Goal: Information Seeking & Learning: Check status

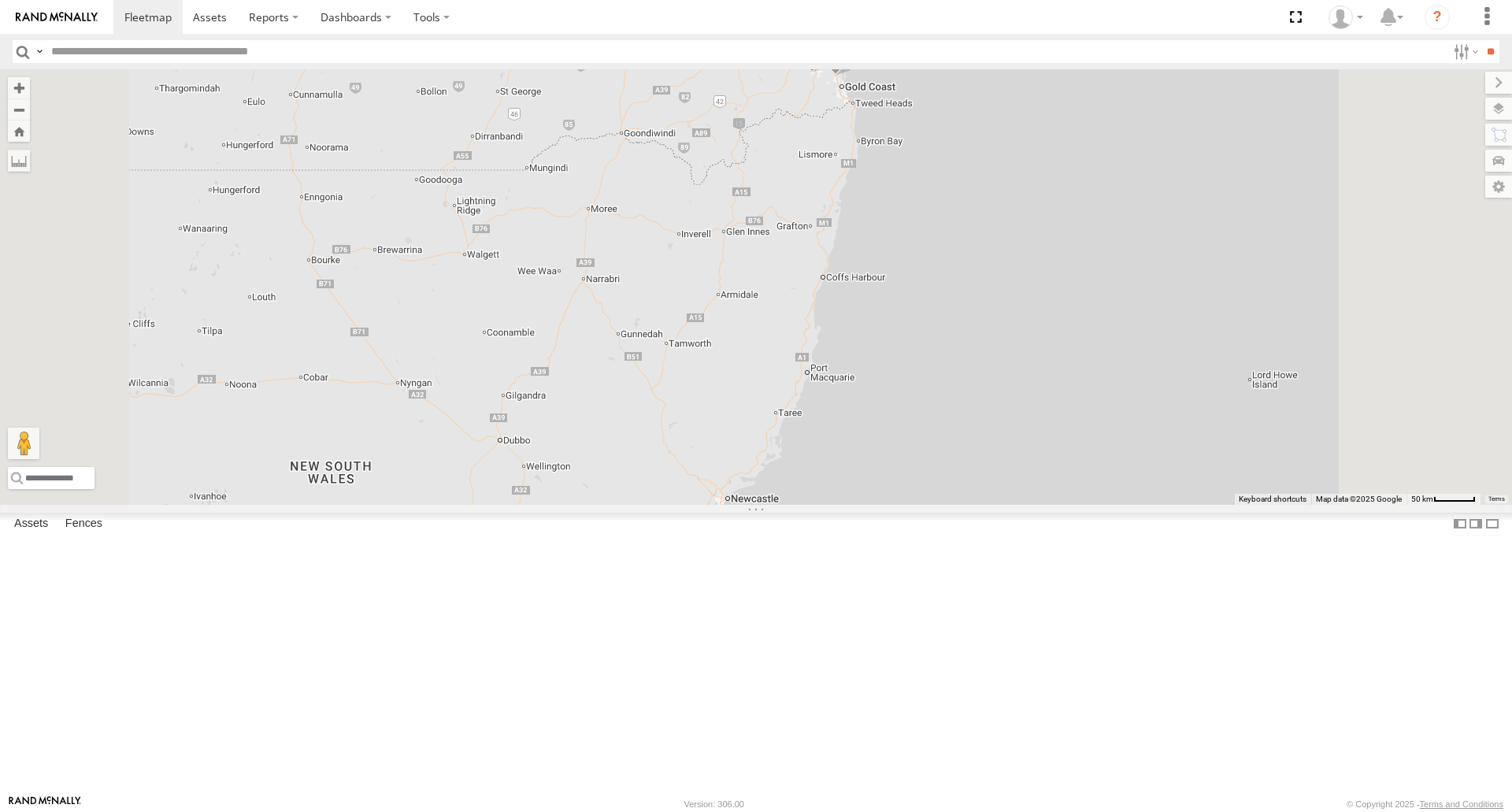
click at [0, 0] on span at bounding box center [0, 0] width 0 height 0
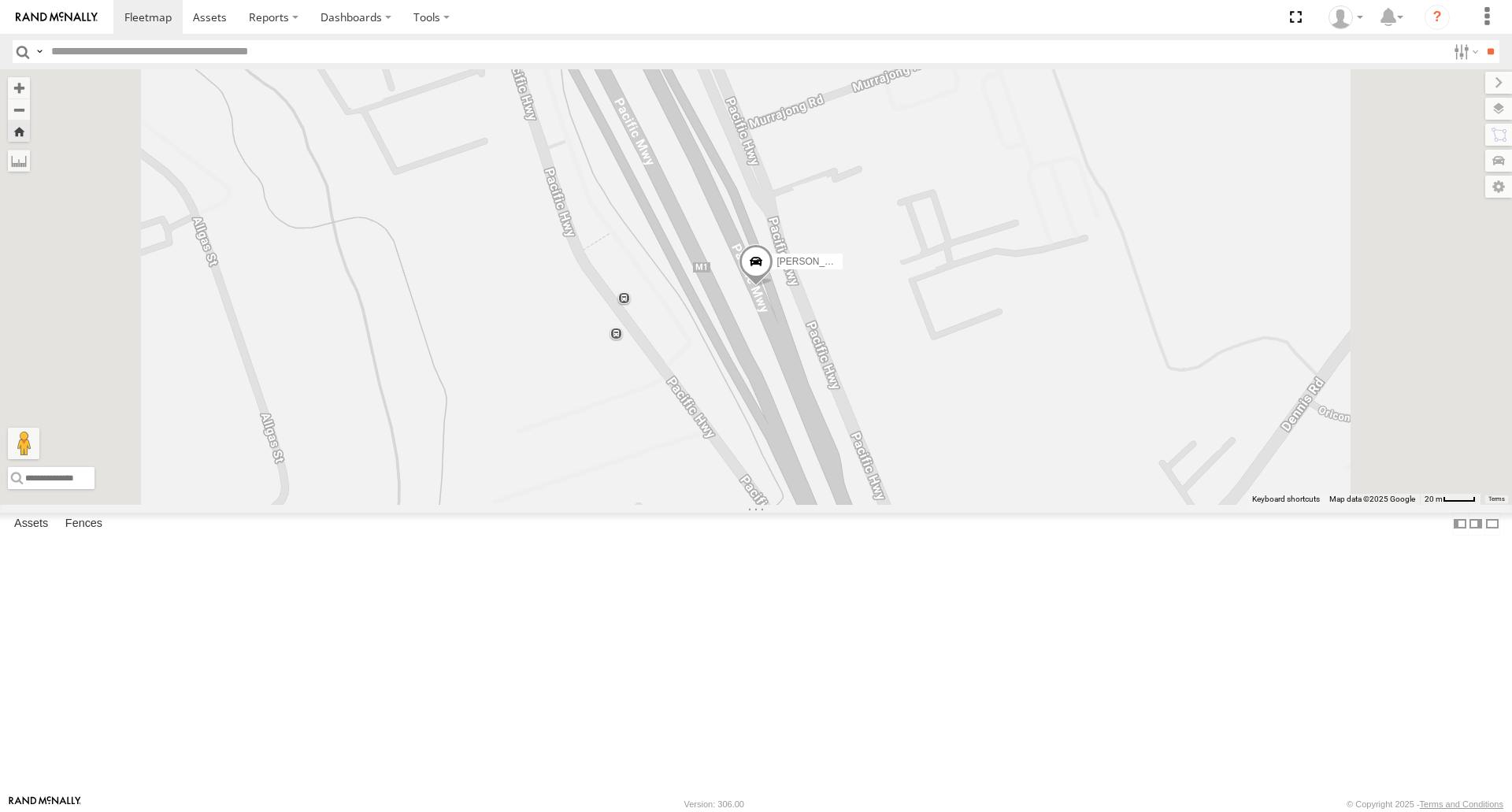
click at [774, 288] on span at bounding box center [756, 267] width 35 height 42
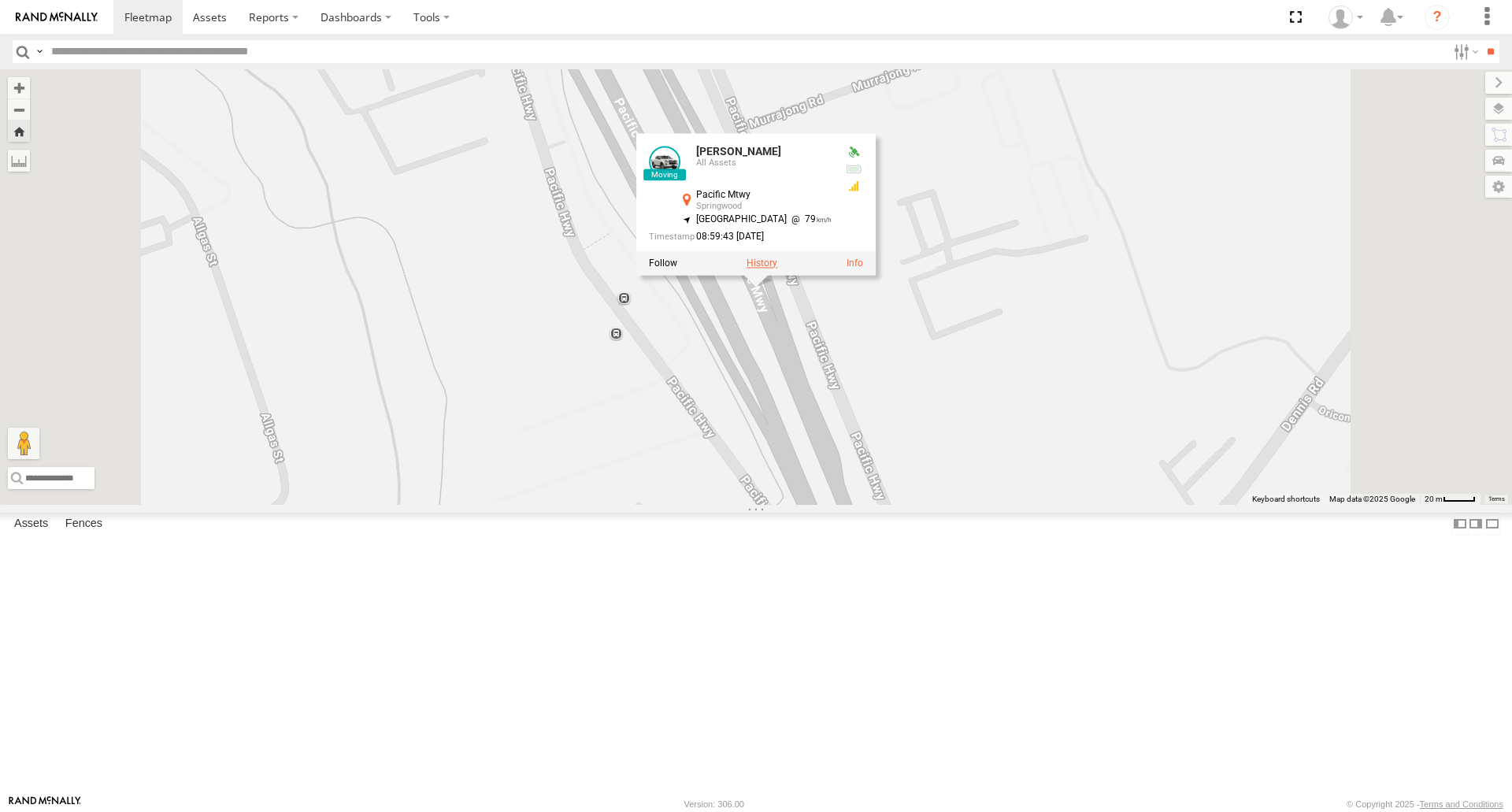
click at [778, 269] on label at bounding box center [762, 264] width 31 height 12
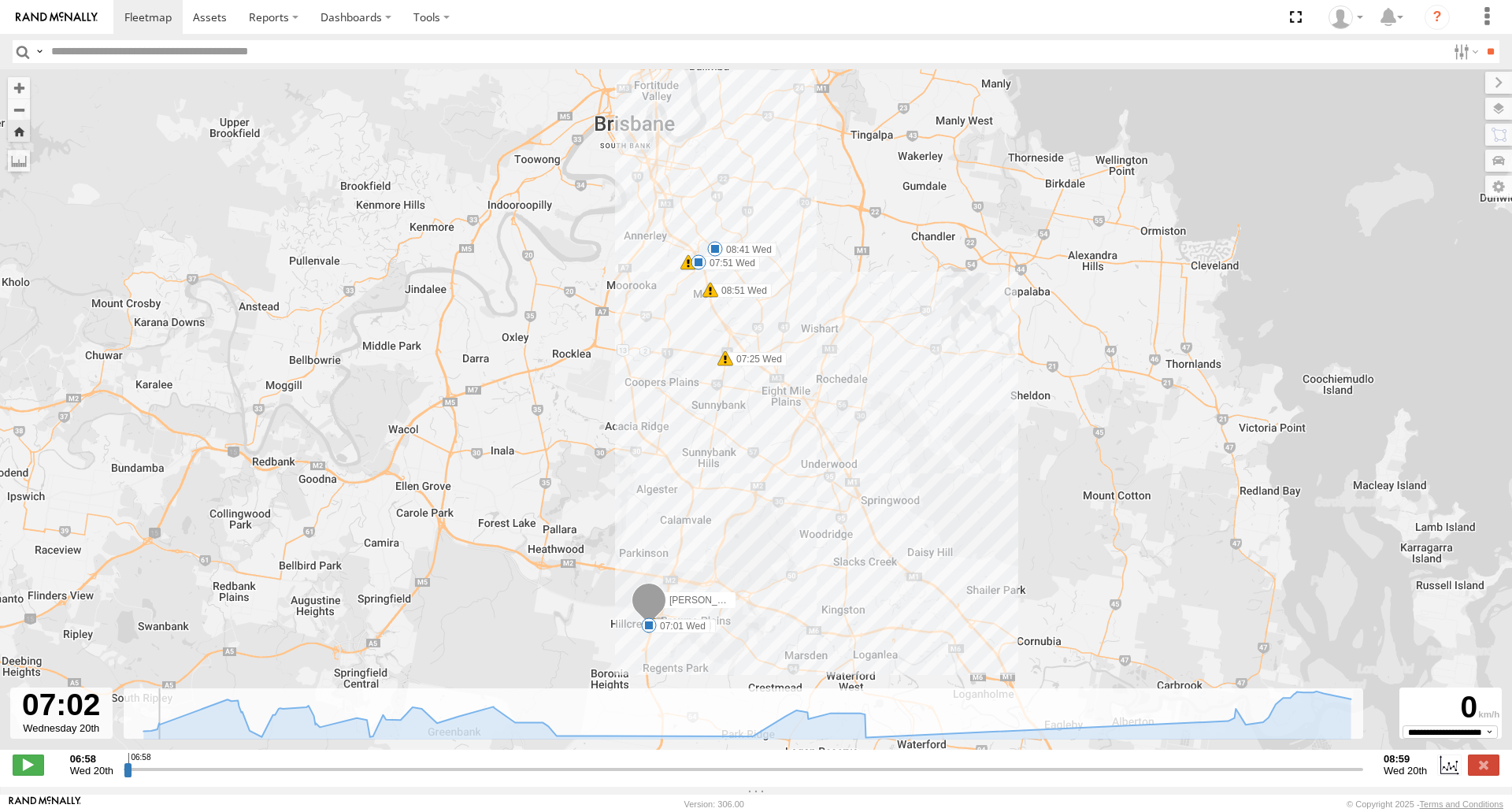
drag, startPoint x: 212, startPoint y: 777, endPoint x: 273, endPoint y: 761, distance: 63.1
click at [172, 777] on input "range" at bounding box center [743, 769] width 1240 height 15
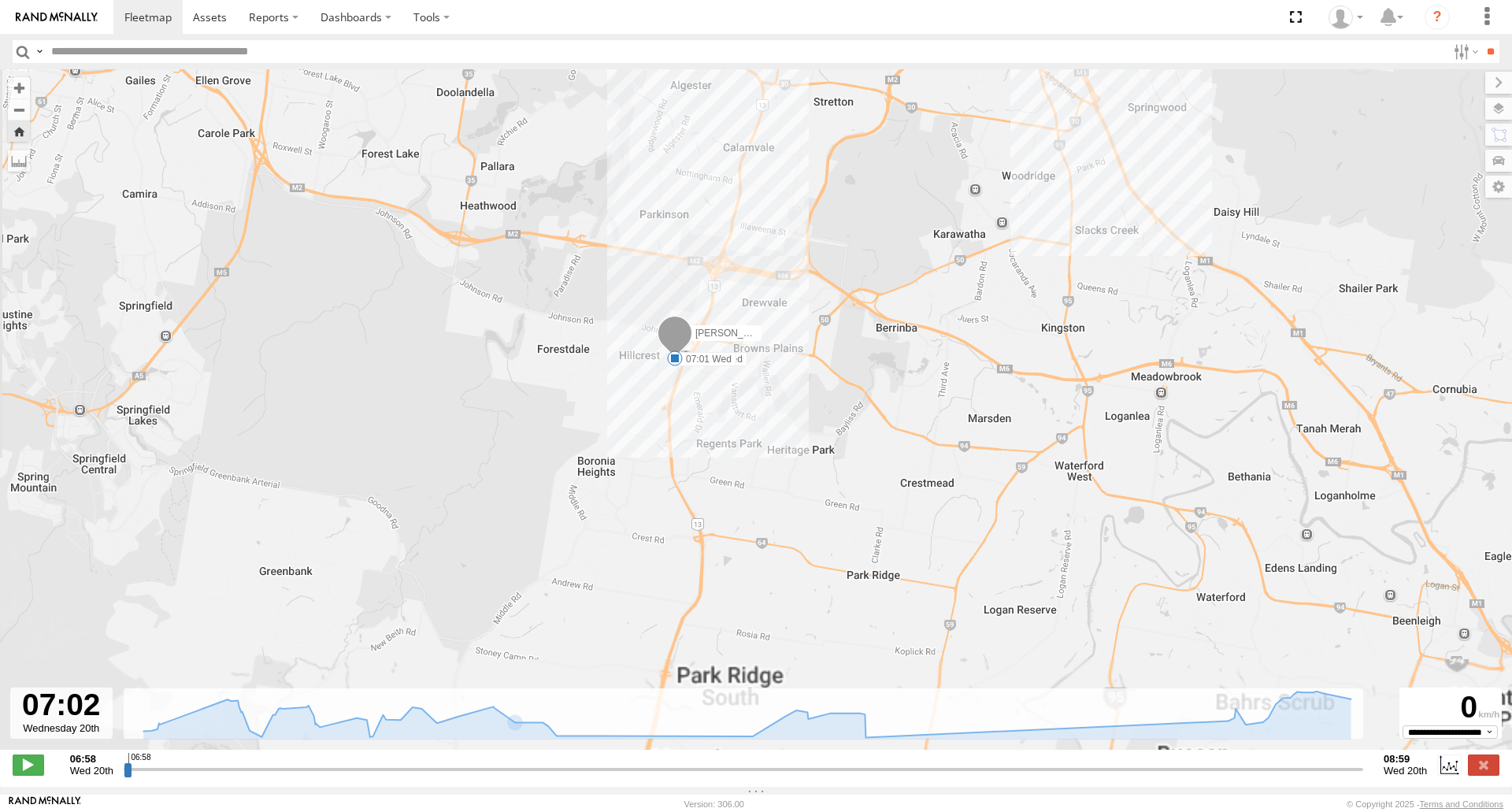
drag, startPoint x: 709, startPoint y: 632, endPoint x: 802, endPoint y: 368, distance: 279.9
click at [802, 368] on div "[PERSON_NAME] 07:00 Wed 07:01 Wed 07:25 Wed 07:38 Wed 07:51 Wed 08:41 Wed 08:51…" at bounding box center [756, 417] width 1512 height 697
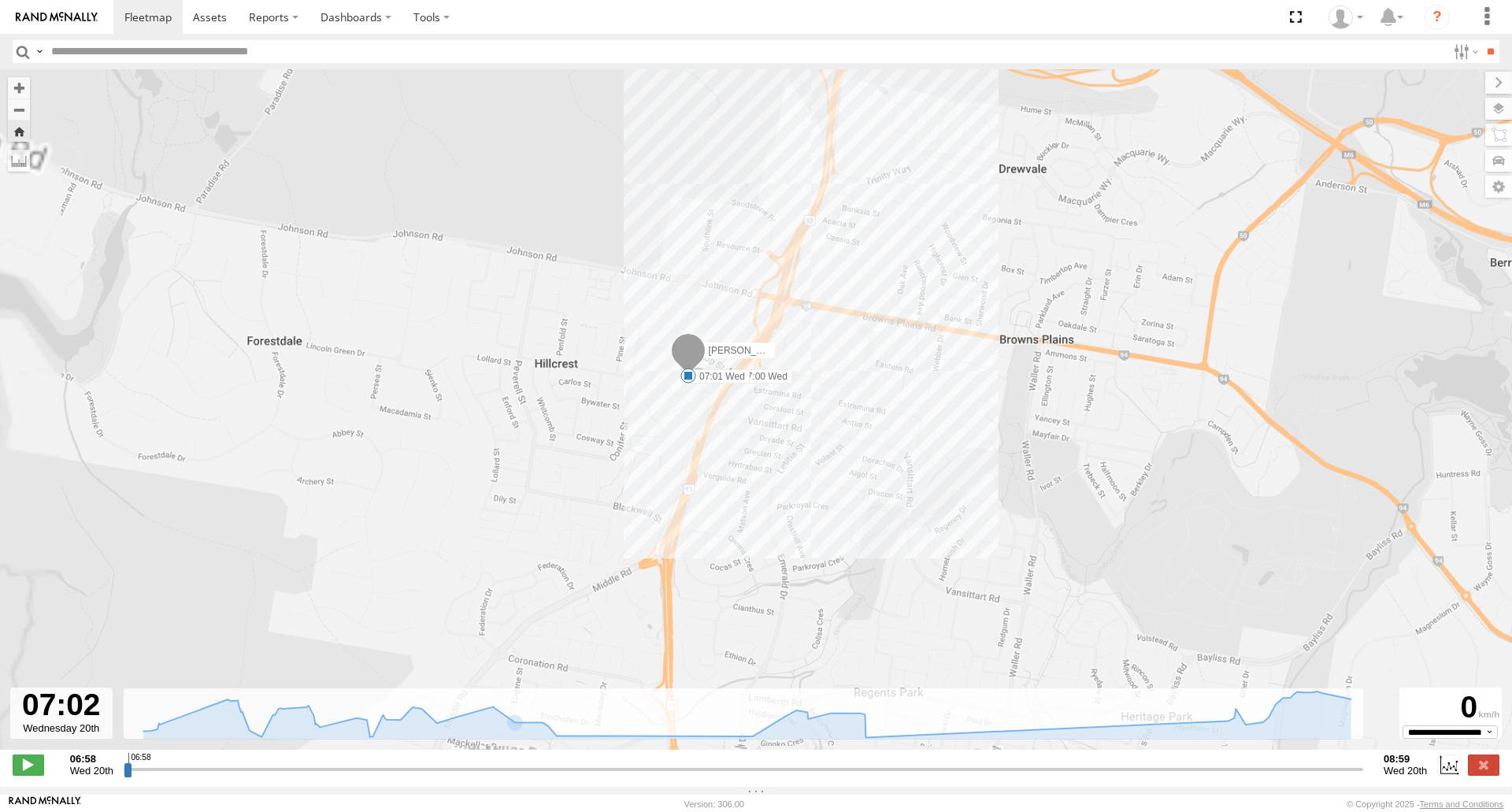
drag, startPoint x: 836, startPoint y: 329, endPoint x: 891, endPoint y: 323, distance: 55.3
click at [891, 323] on div "[PERSON_NAME] 07:00 Wed 07:01 Wed 07:25 Wed 07:38 Wed 07:51 Wed 08:41 Wed 08:51…" at bounding box center [756, 417] width 1512 height 697
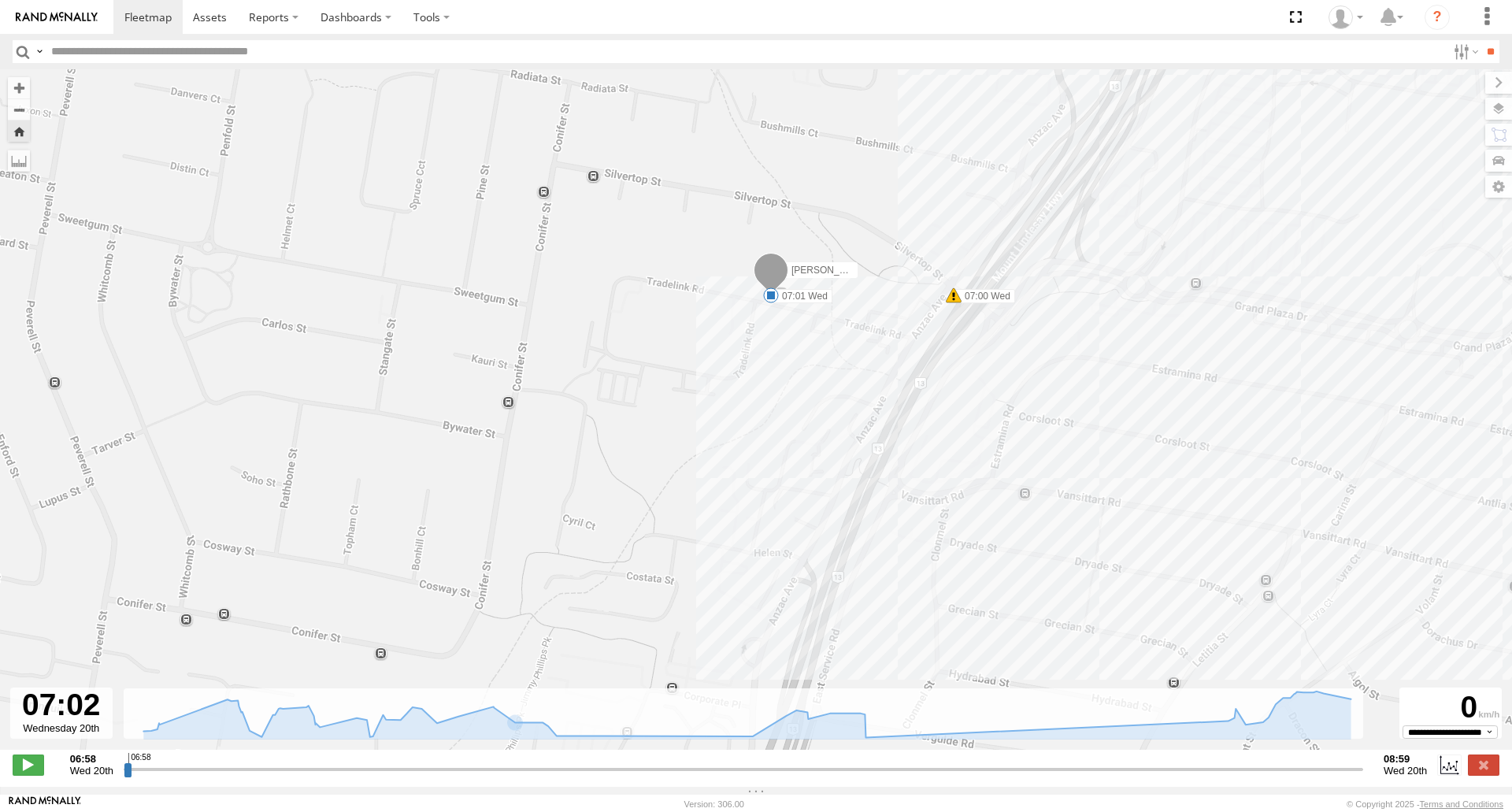
click at [774, 302] on span at bounding box center [771, 295] width 15 height 15
click at [1467, 771] on div "06:58 Wed 20th Created with Highcharts 6.0.7 [DOMAIN_NAME] 06:58 08:59 Wed 20th" at bounding box center [756, 764] width 1487 height 24
click at [1475, 771] on label at bounding box center [1483, 764] width 32 height 20
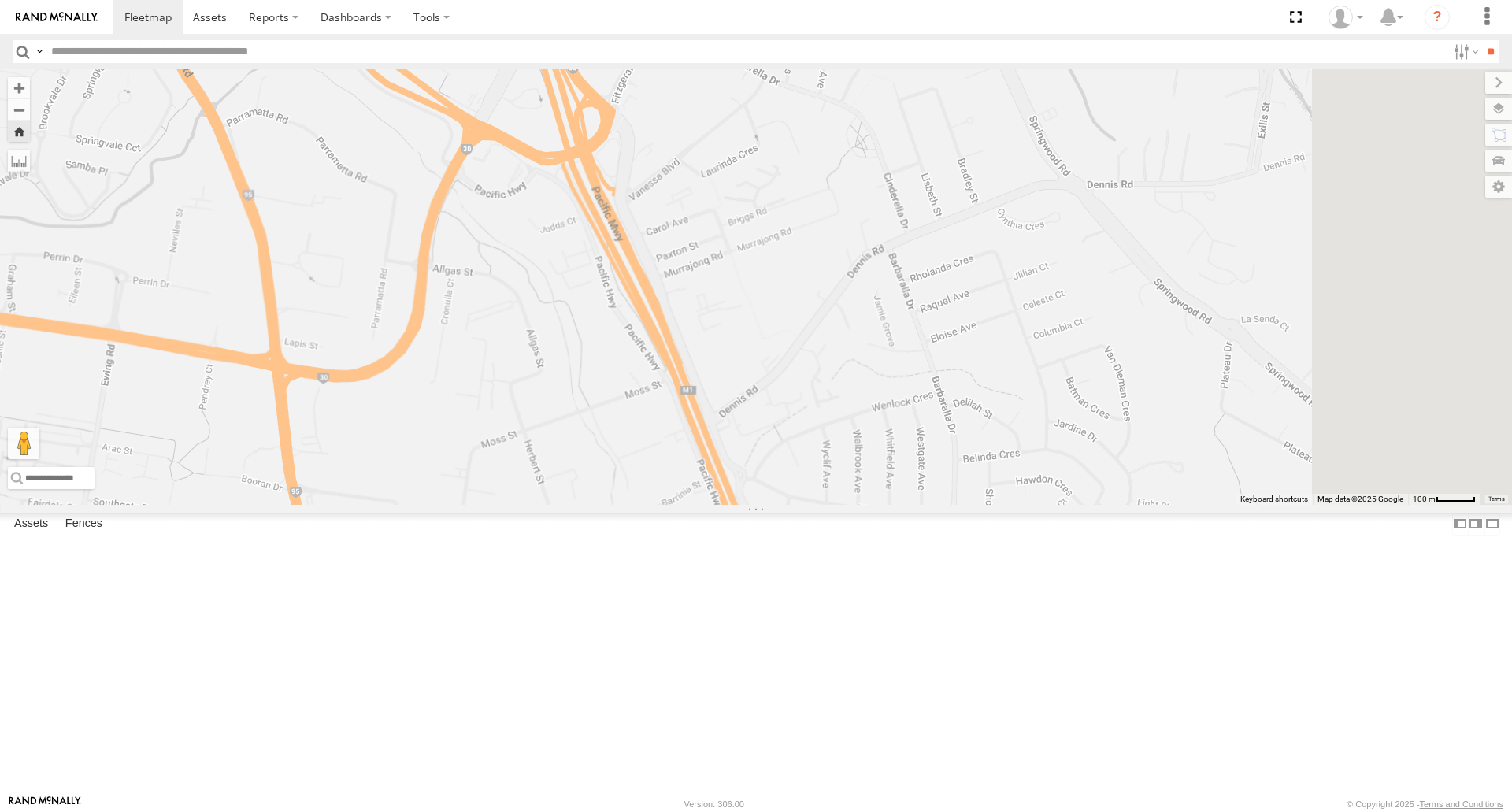
drag, startPoint x: 990, startPoint y: 431, endPoint x: 895, endPoint y: 452, distance: 97.3
click at [895, 452] on div "[PERSON_NAME]" at bounding box center [756, 287] width 1512 height 435
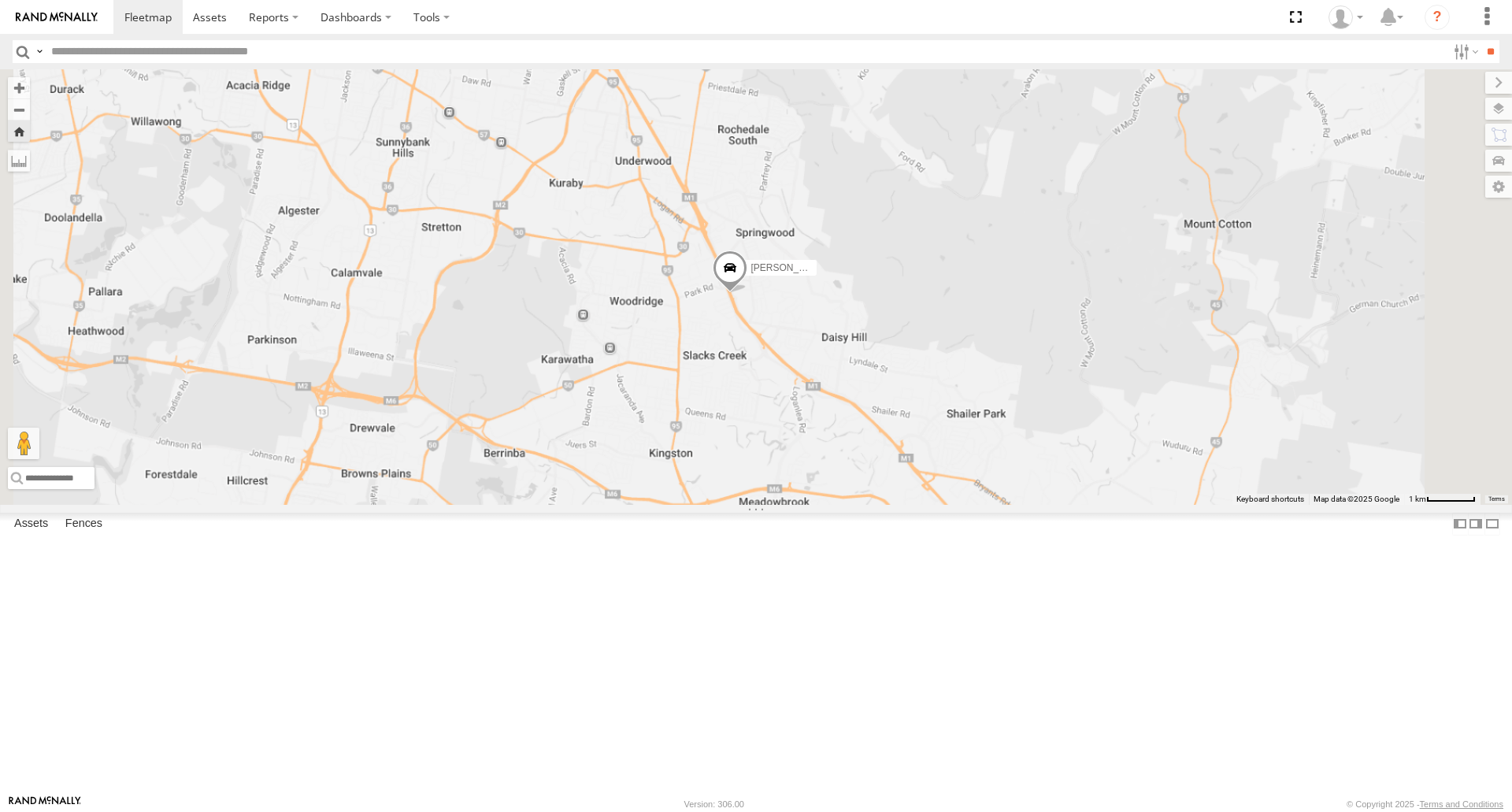
drag, startPoint x: 960, startPoint y: 435, endPoint x: 965, endPoint y: 379, distance: 56.2
click at [965, 379] on div "[PERSON_NAME]" at bounding box center [756, 287] width 1512 height 435
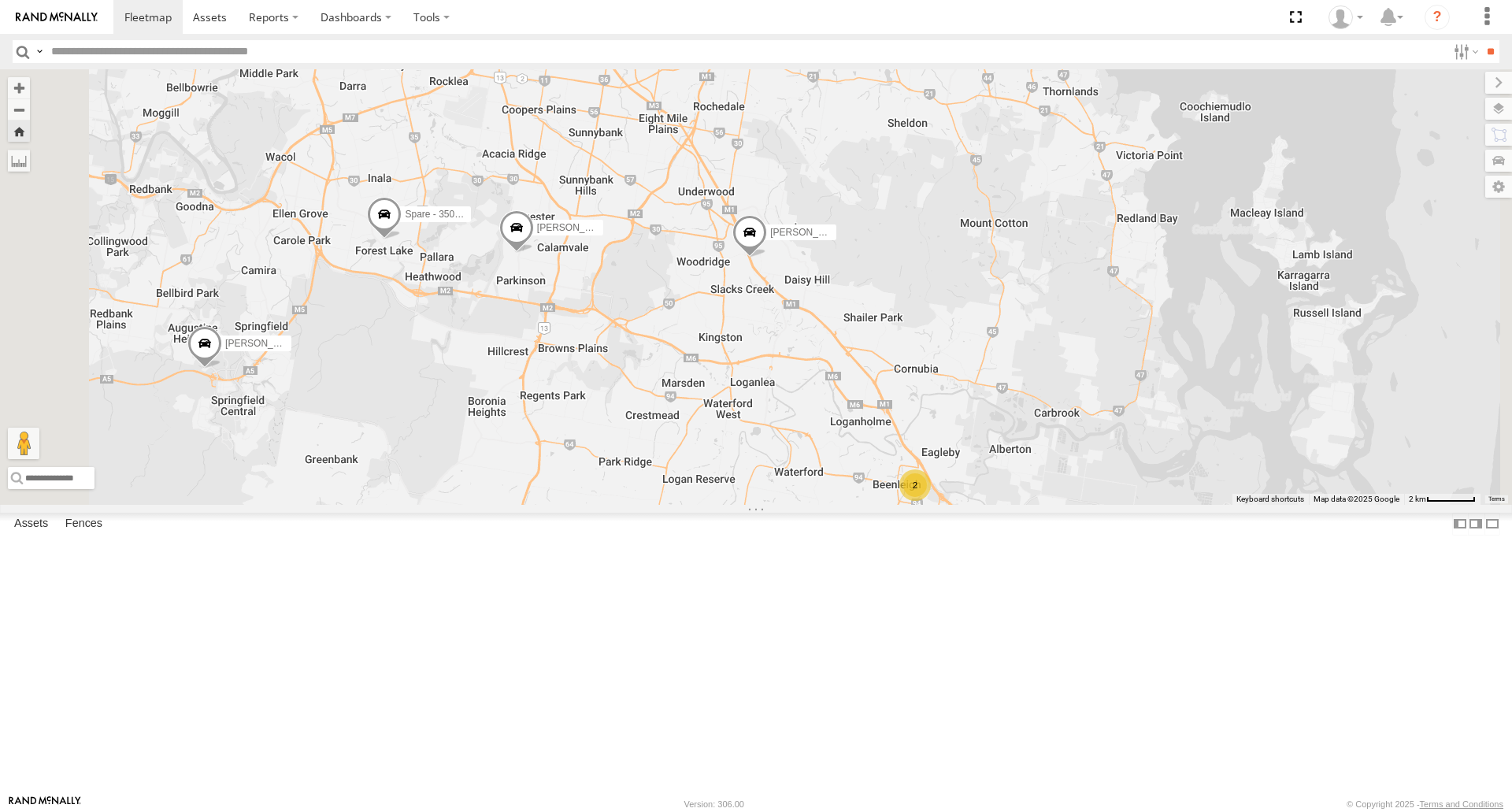
click at [0, 0] on span at bounding box center [0, 0] width 0 height 0
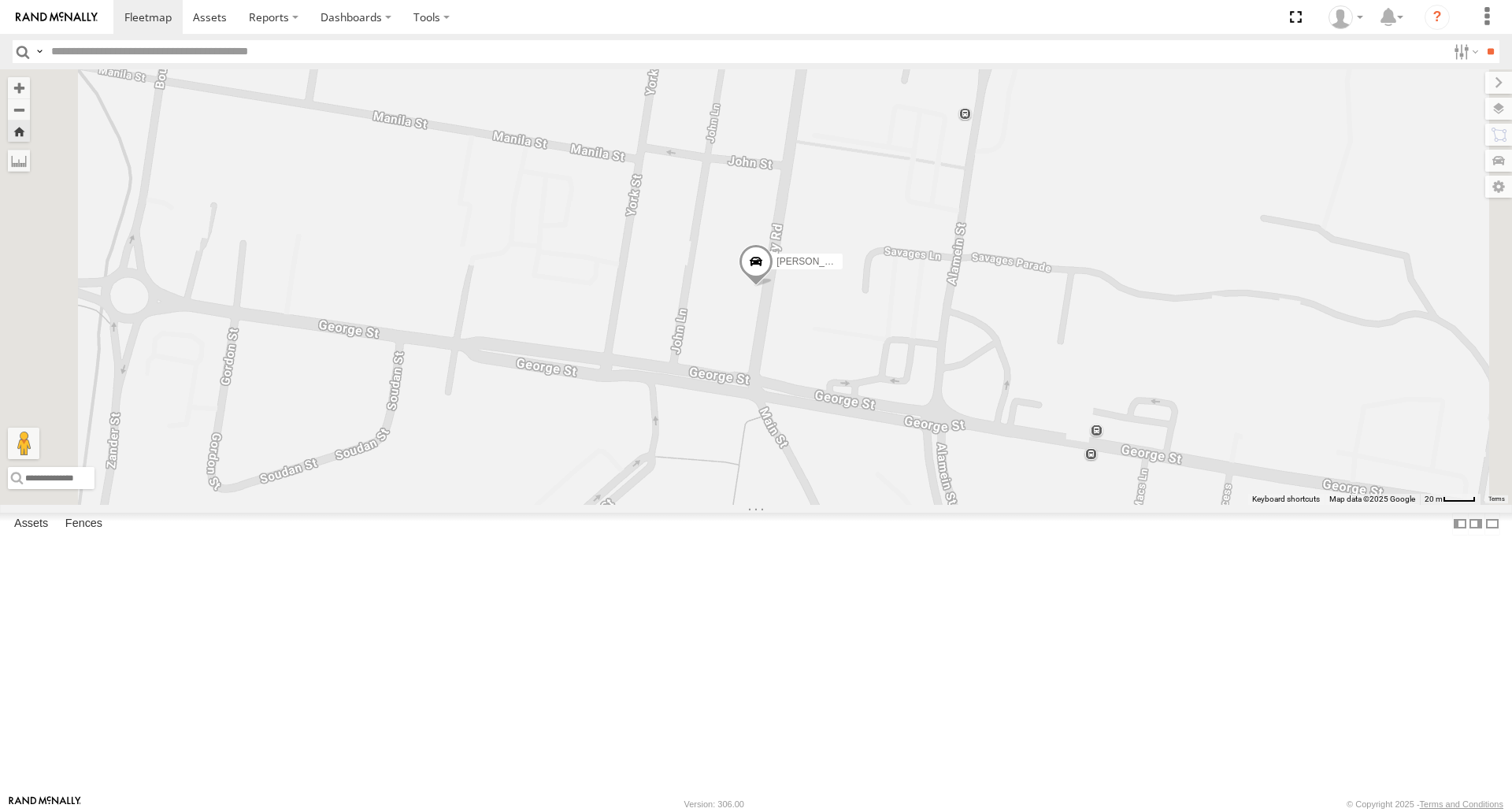
click at [774, 288] on span at bounding box center [756, 267] width 35 height 42
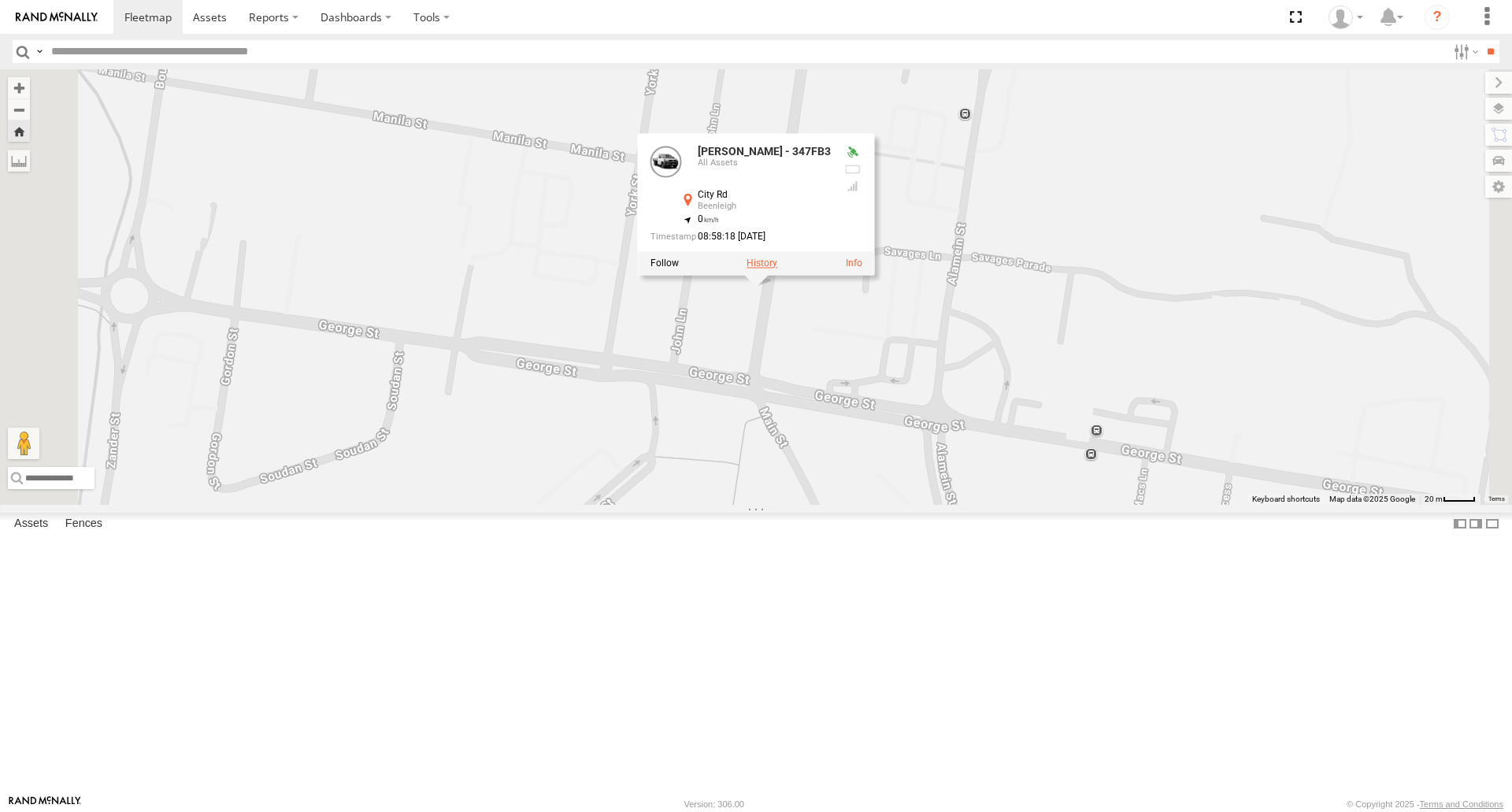
click at [778, 269] on label at bounding box center [762, 264] width 31 height 12
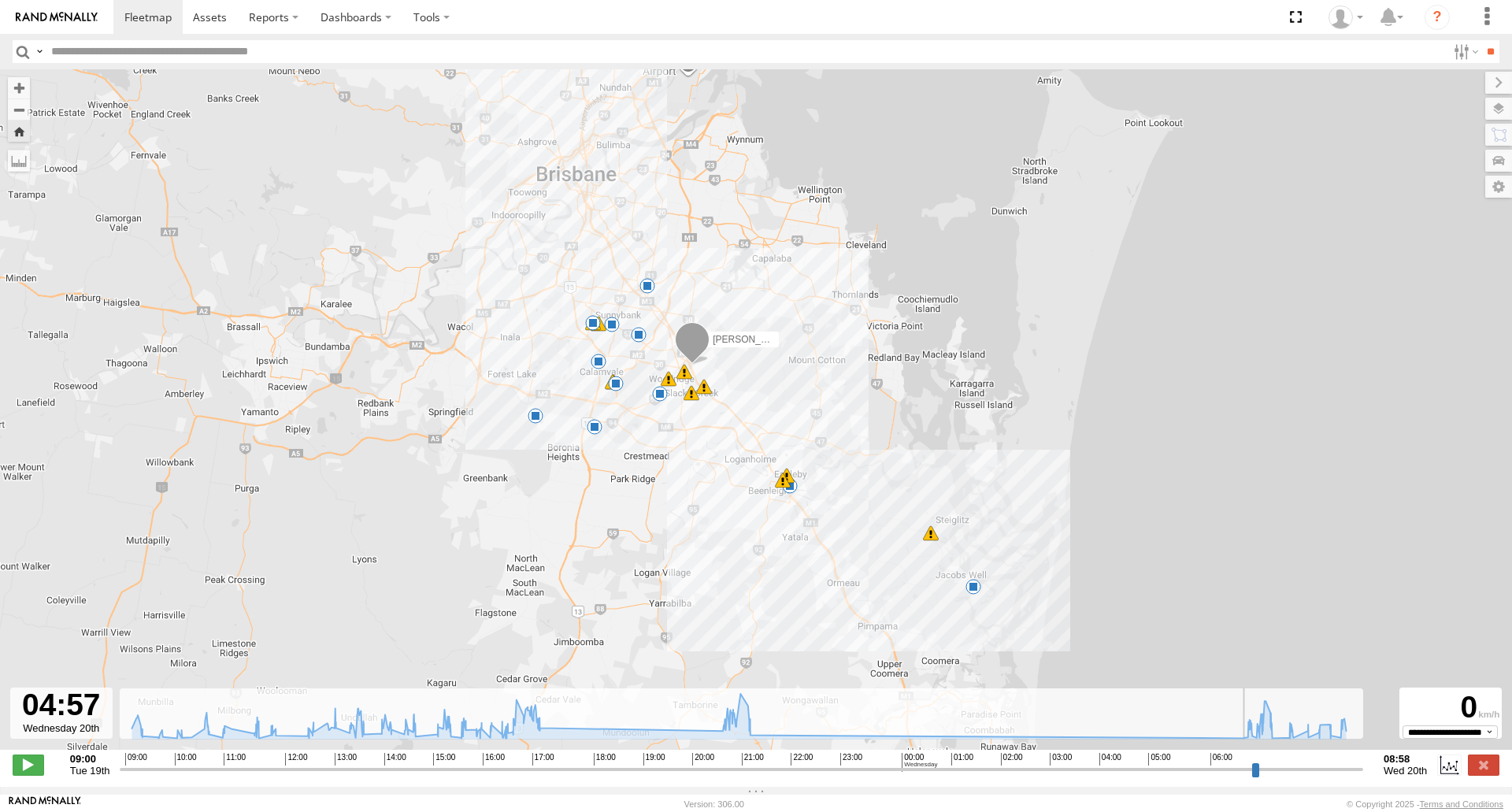
drag, startPoint x: 172, startPoint y: 775, endPoint x: 1129, endPoint y: 788, distance: 957.1
click at [1134, 777] on input "range" at bounding box center [741, 769] width 1244 height 15
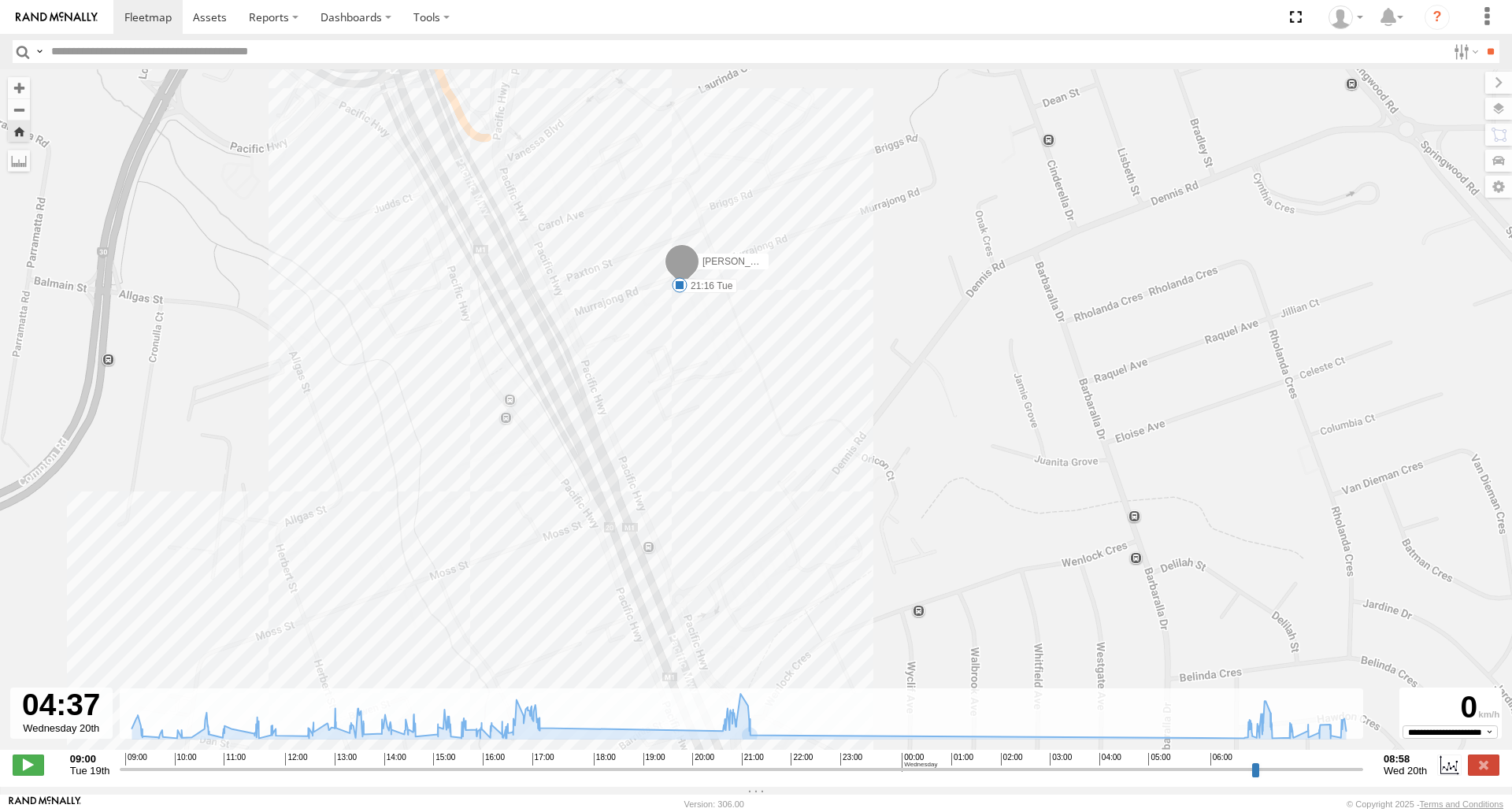
drag, startPoint x: 693, startPoint y: 360, endPoint x: 722, endPoint y: 416, distance: 63.1
click at [722, 416] on div "[PERSON_NAME] - 347FB3 11:29 Tue 11:29 Tue 11:37 Tue 11:56 Tue 12:49 Tue 13:06 …" at bounding box center [756, 417] width 1512 height 697
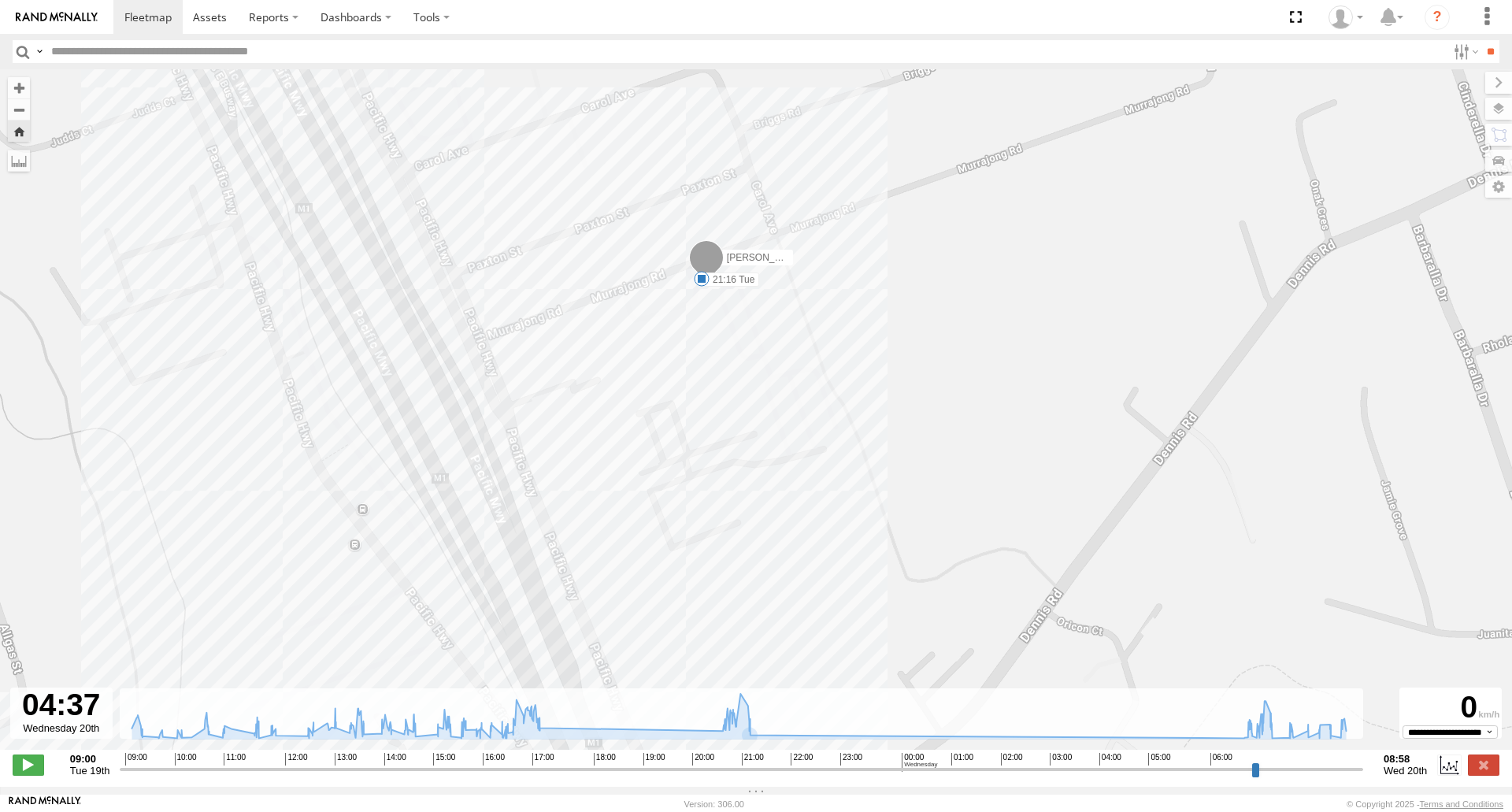
click at [700, 279] on span at bounding box center [702, 279] width 15 height 15
click at [1493, 775] on label at bounding box center [1483, 764] width 32 height 20
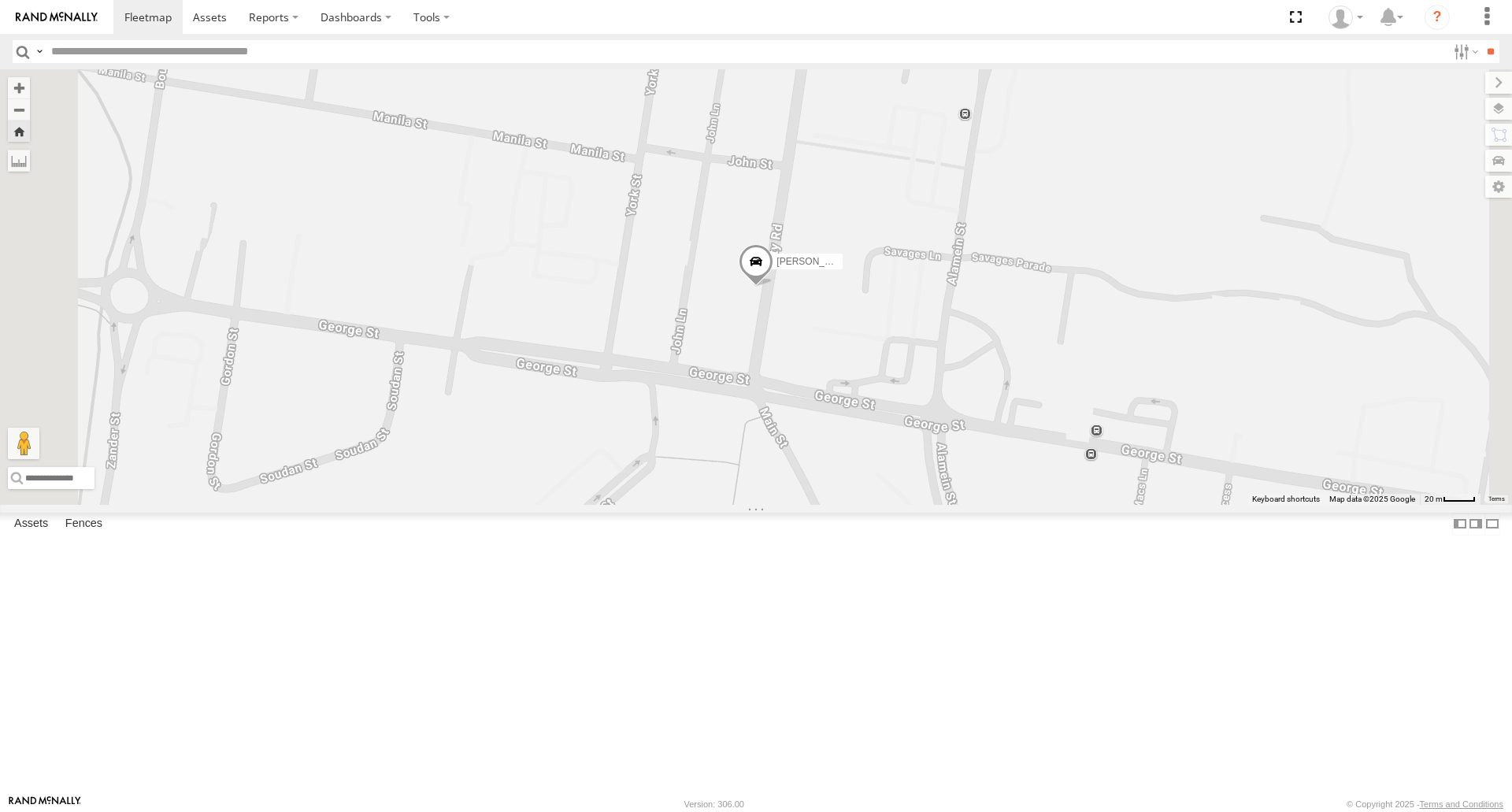
click at [0, 0] on span at bounding box center [0, 0] width 0 height 0
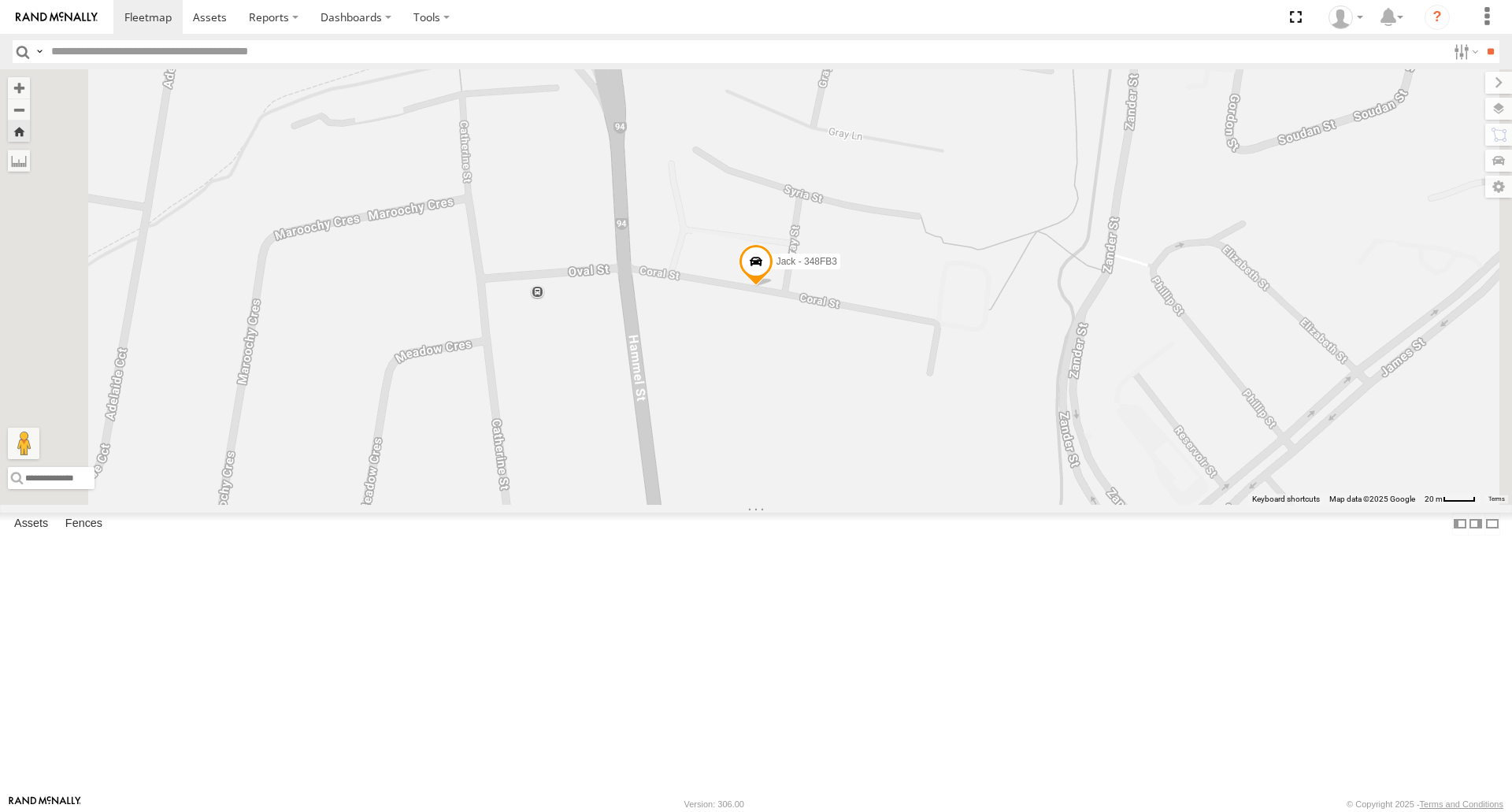
click at [0, 0] on span at bounding box center [0, 0] width 0 height 0
click at [841, 269] on label "Jack - 348FB3" at bounding box center [803, 262] width 77 height 15
click at [778, 268] on label at bounding box center [762, 264] width 31 height 12
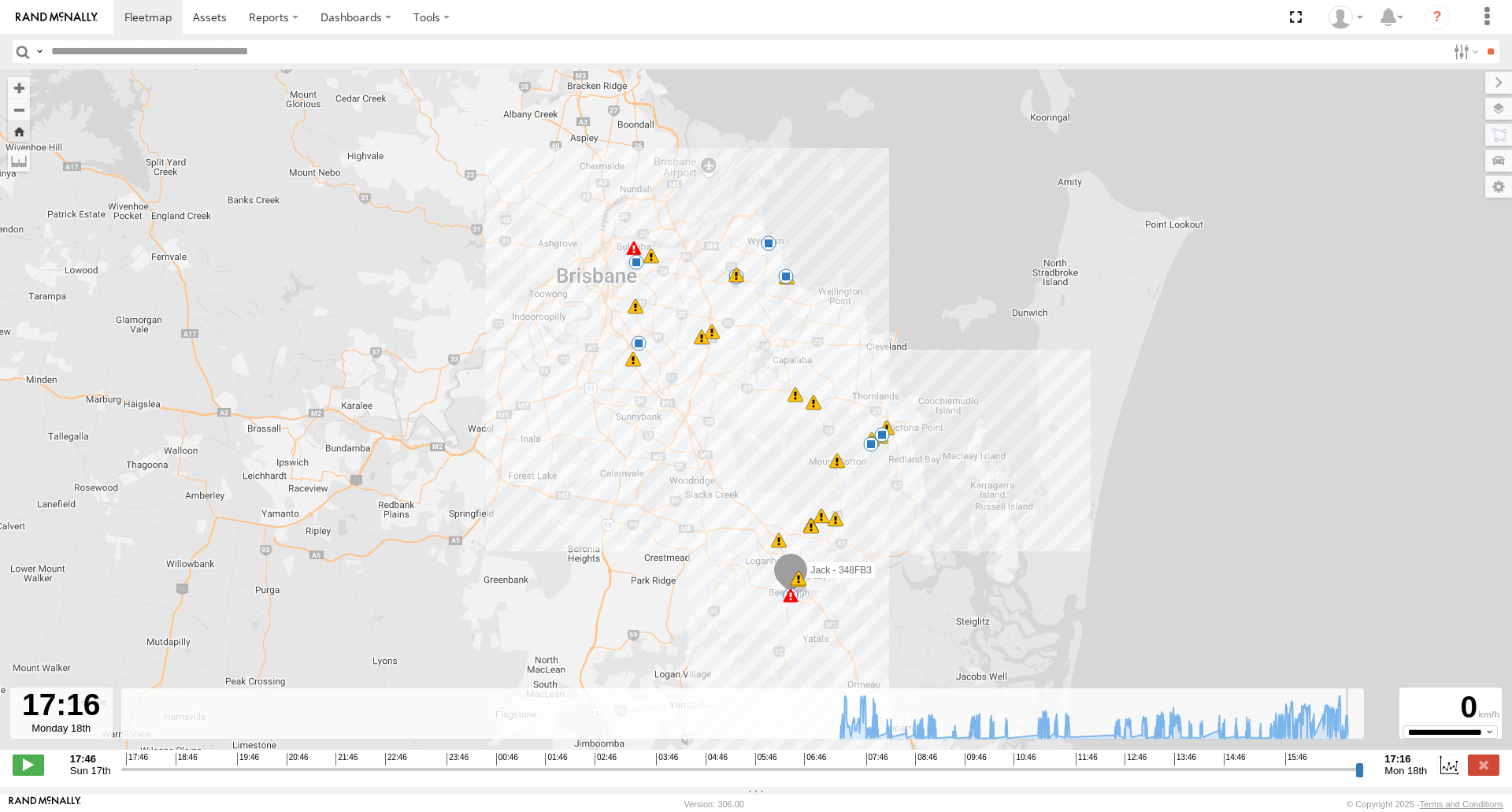
drag, startPoint x: 1115, startPoint y: 777, endPoint x: 1376, endPoint y: 781, distance: 261.0
click at [1365, 777] on input "range" at bounding box center [743, 769] width 1244 height 15
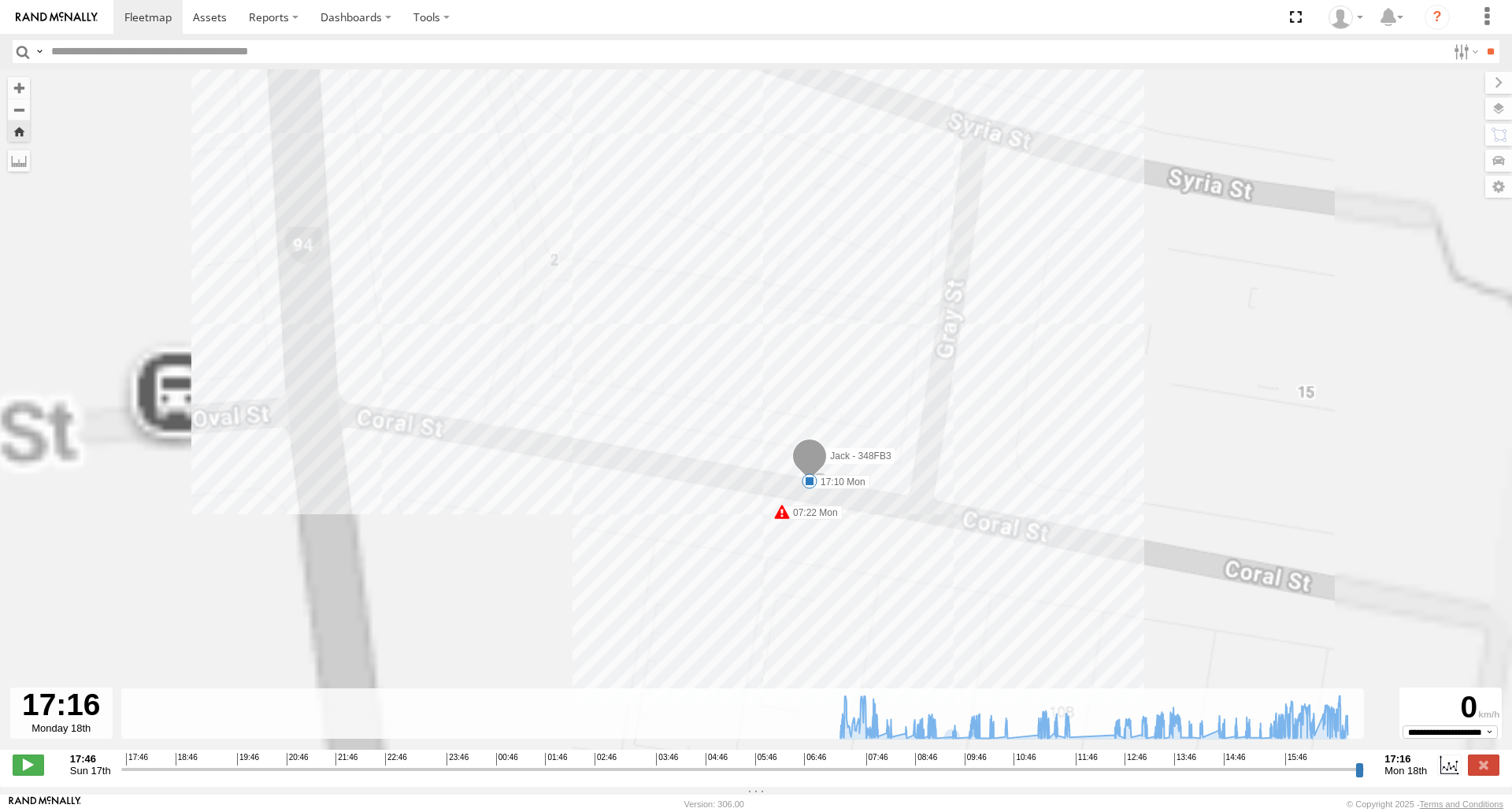
click at [810, 483] on span at bounding box center [809, 481] width 15 height 15
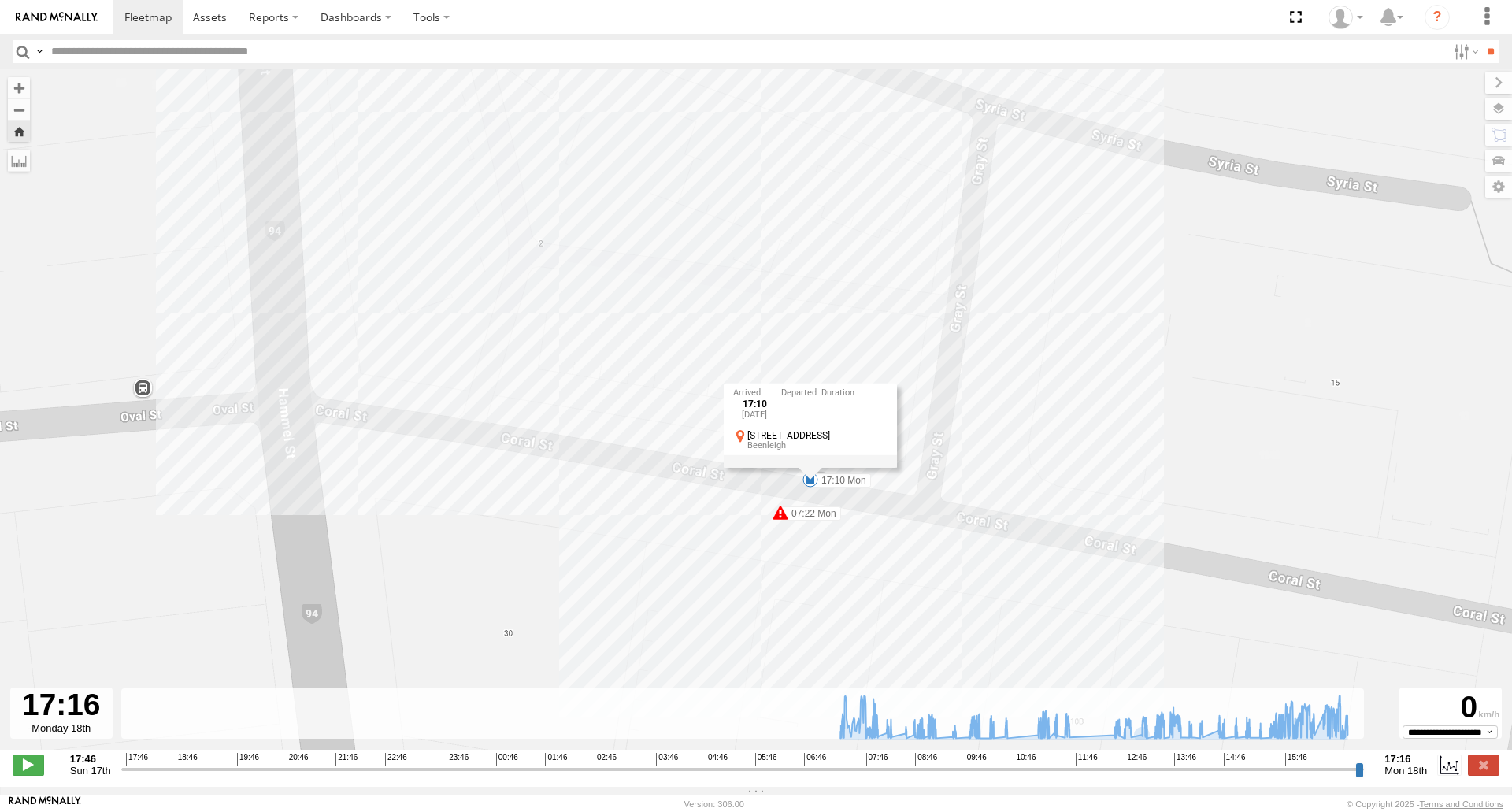
drag, startPoint x: 1481, startPoint y: 771, endPoint x: 1457, endPoint y: 757, distance: 27.8
click at [1481, 771] on label at bounding box center [1483, 764] width 32 height 20
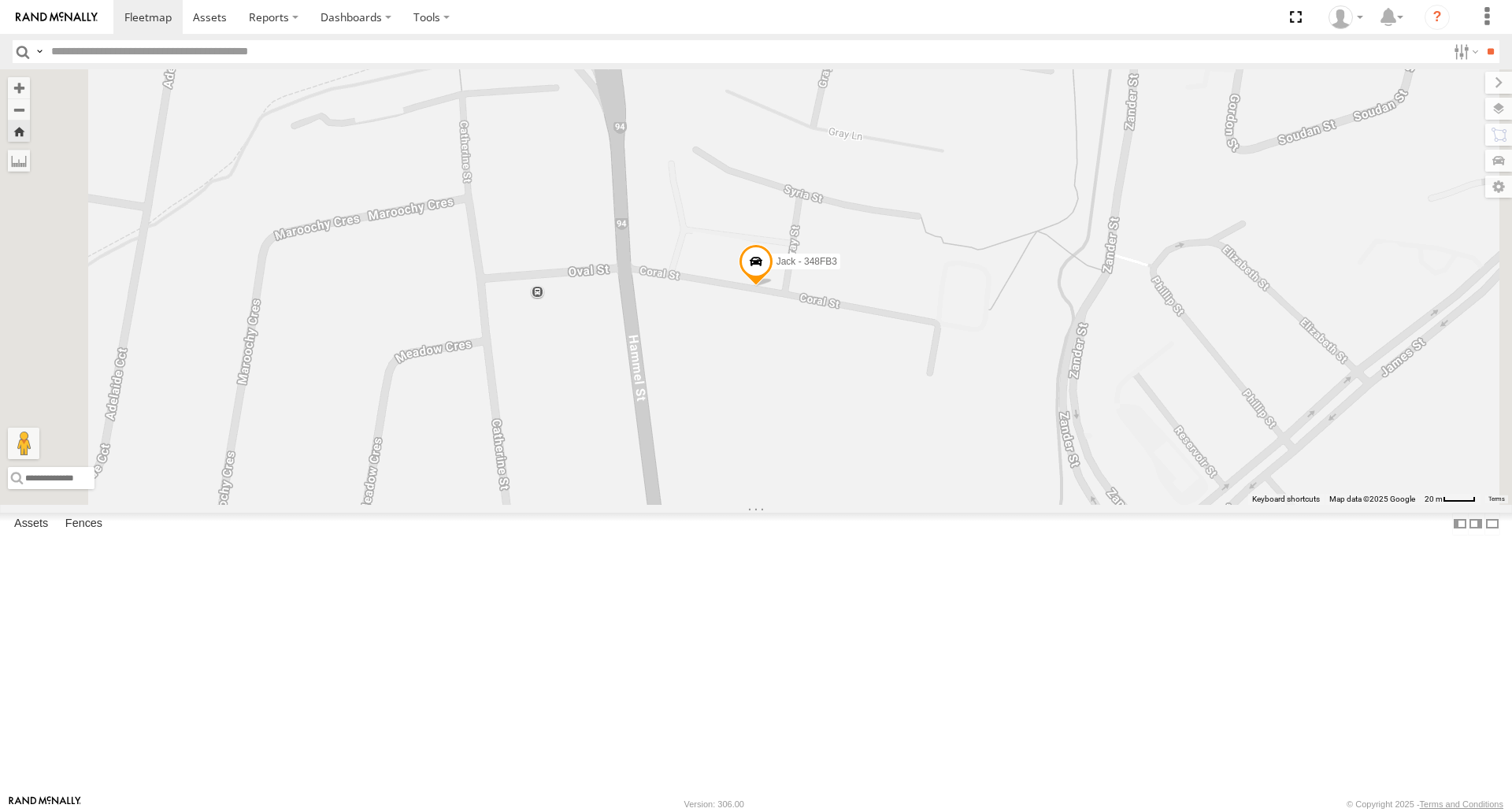
scroll to position [44, 0]
click at [0, 0] on span at bounding box center [0, 0] width 0 height 0
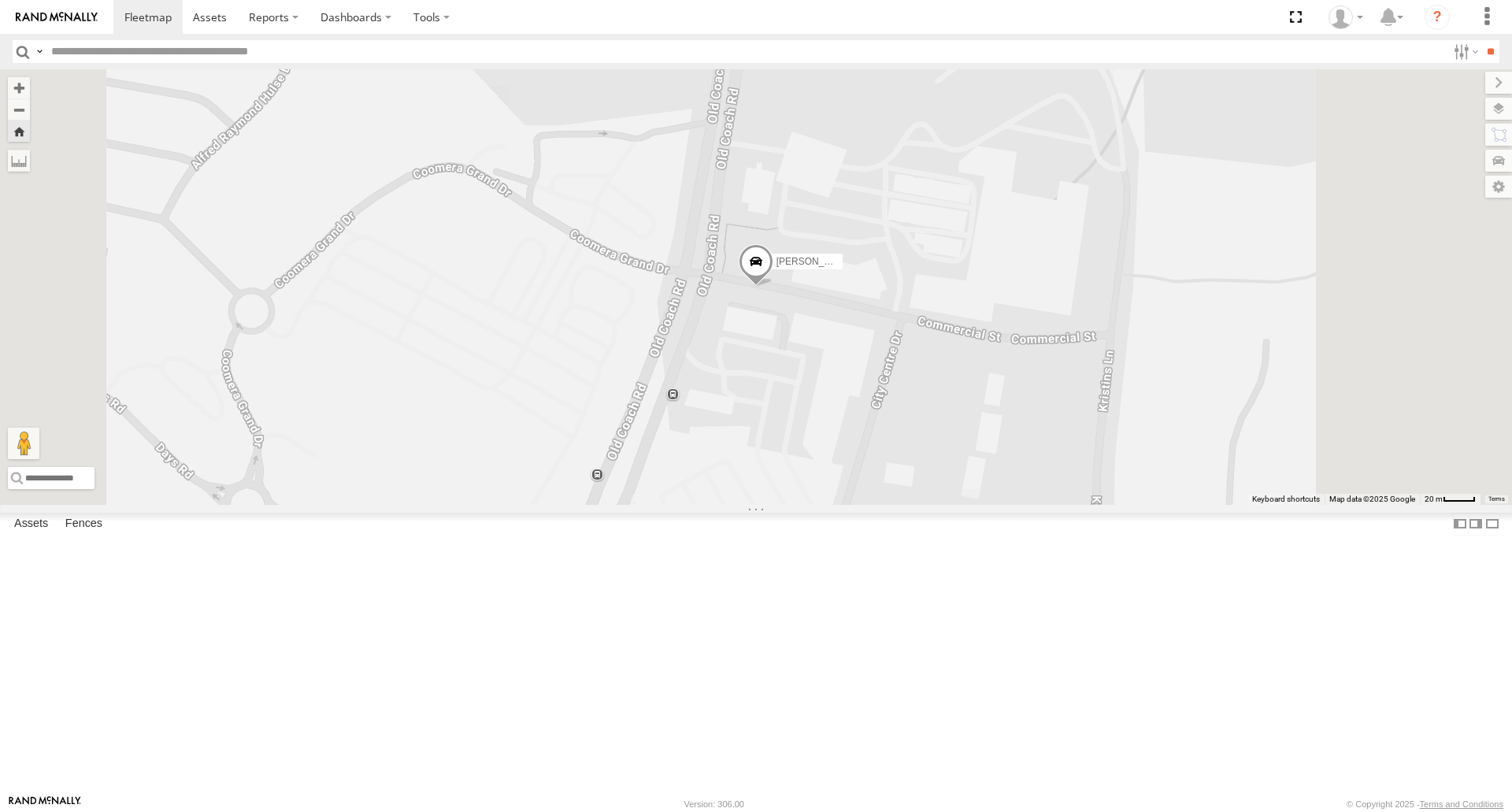
click at [774, 287] on span at bounding box center [756, 266] width 35 height 42
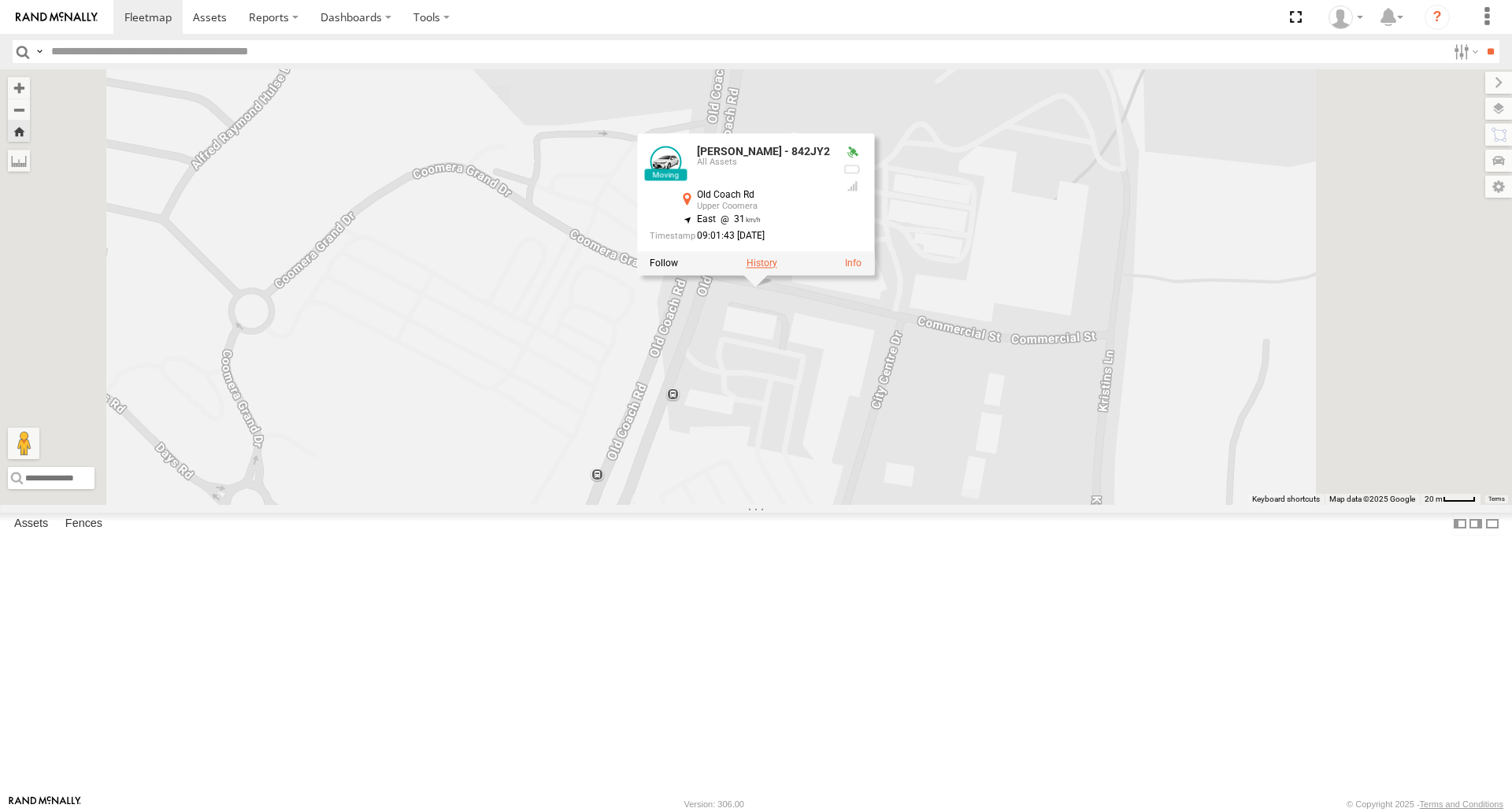
click at [778, 268] on label at bounding box center [762, 264] width 31 height 12
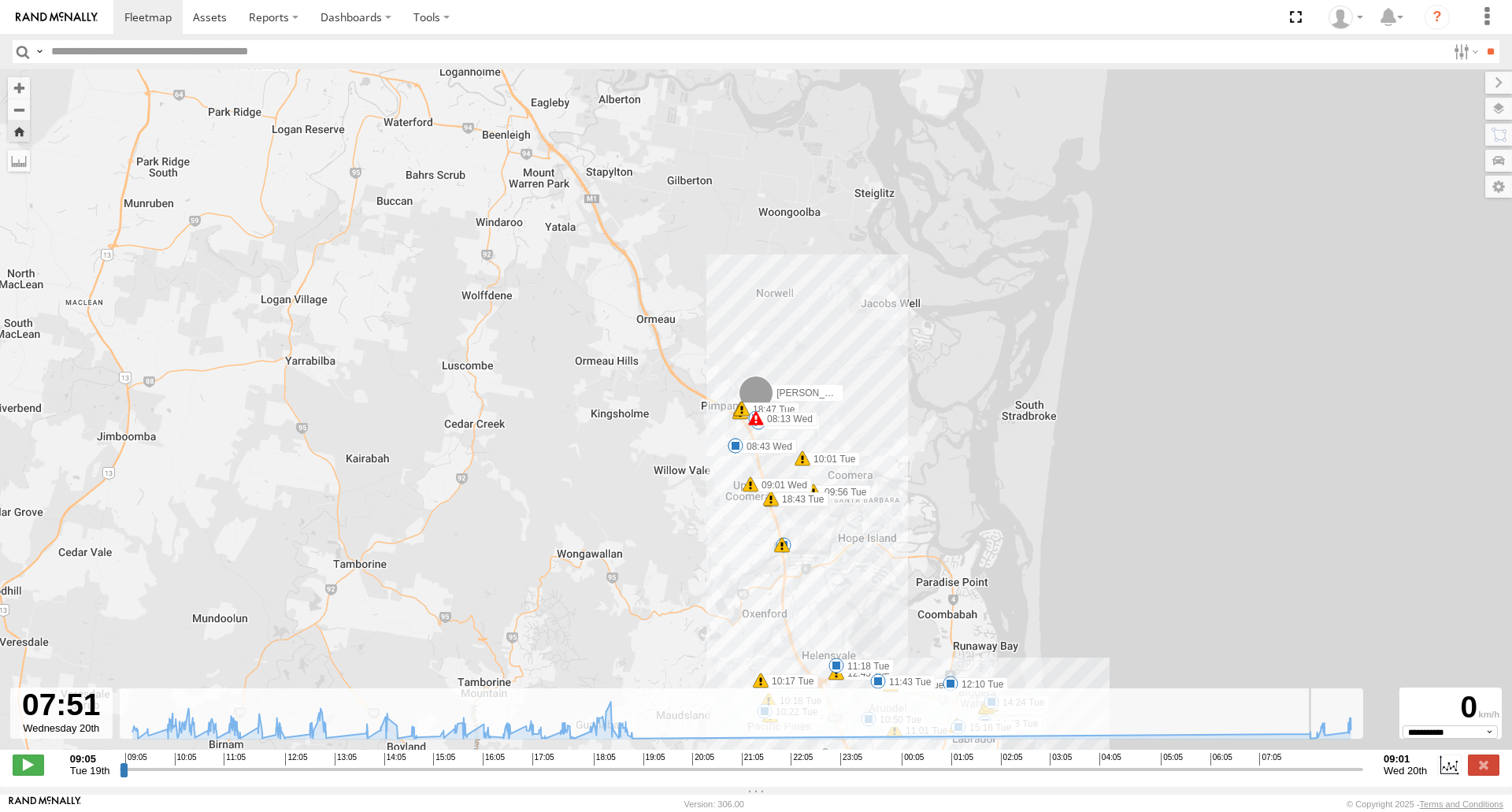
drag, startPoint x: 825, startPoint y: 777, endPoint x: 1221, endPoint y: 744, distance: 397.4
click at [1290, 768] on input "range" at bounding box center [741, 769] width 1244 height 15
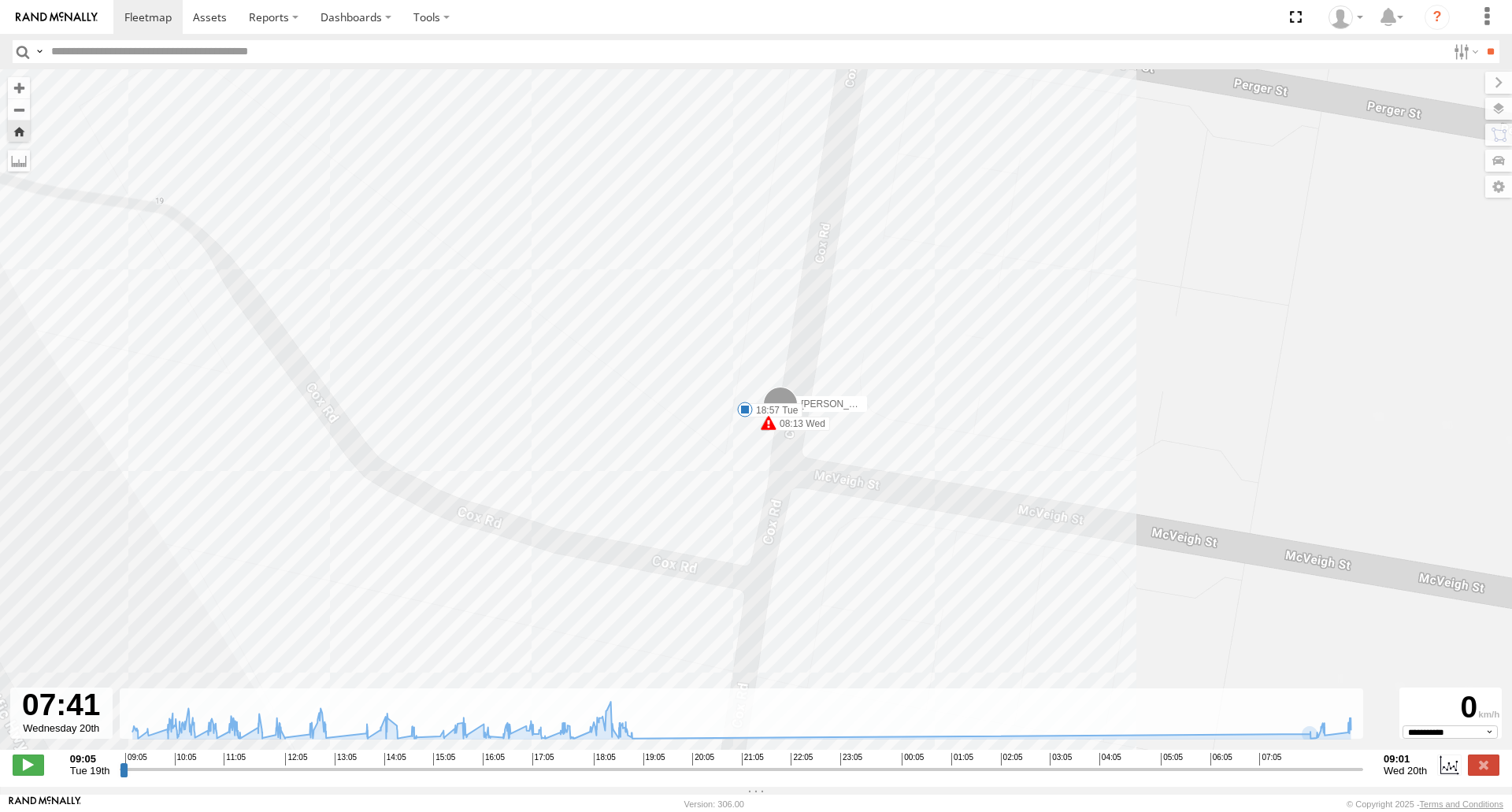
click at [742, 406] on span at bounding box center [745, 409] width 15 height 15
click at [1486, 768] on label at bounding box center [1483, 764] width 32 height 20
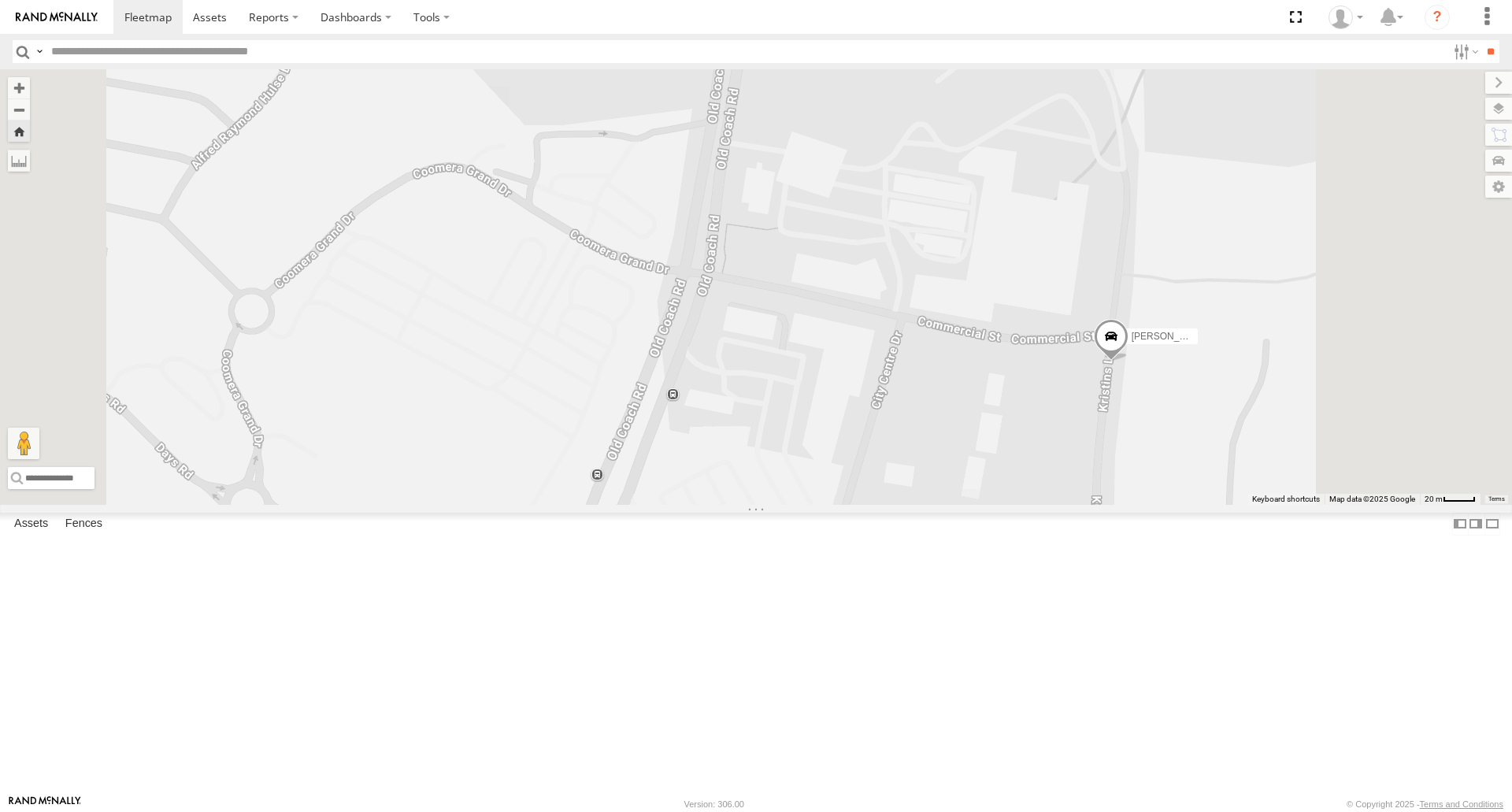
scroll to position [0, 0]
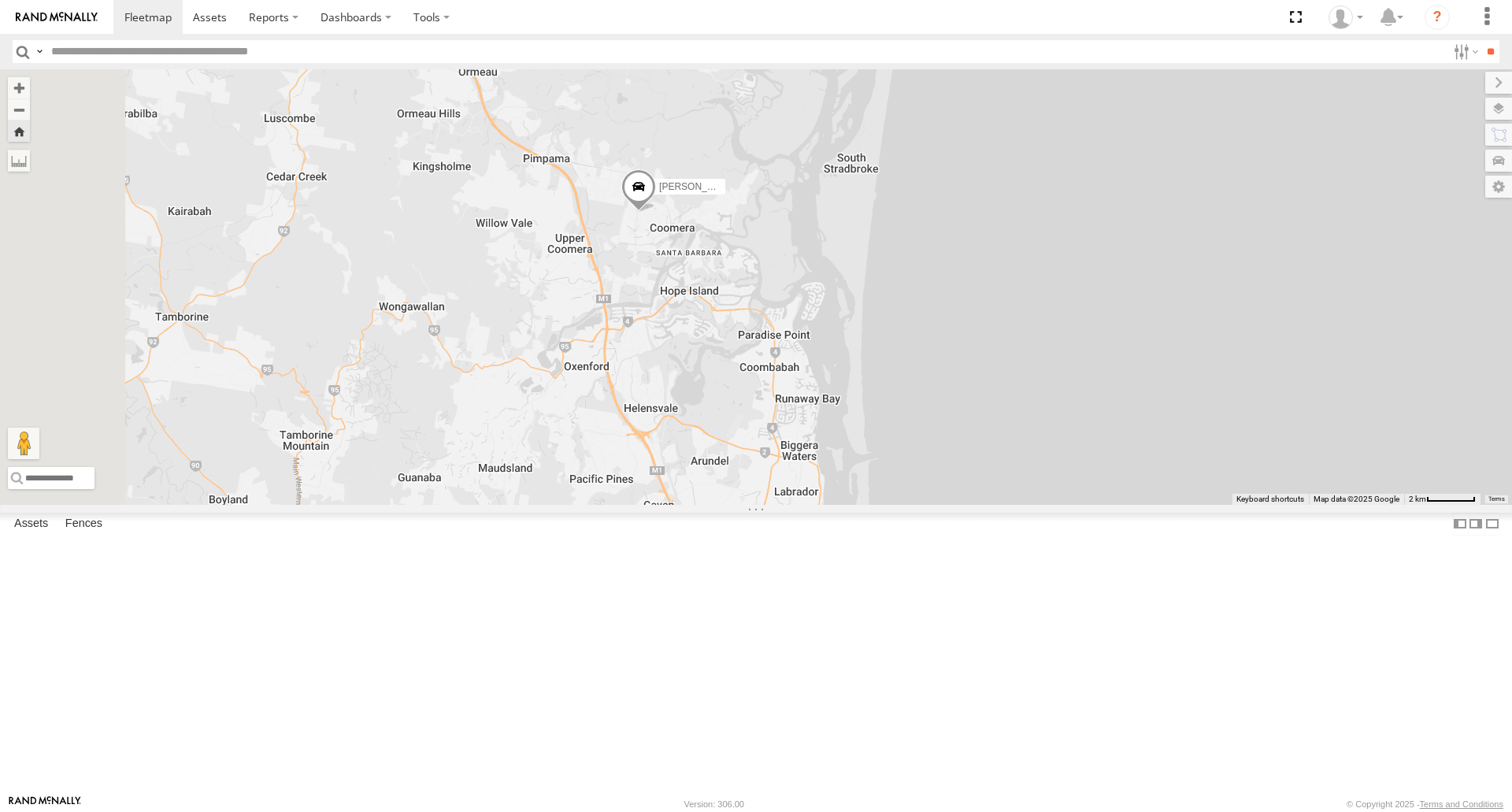
drag, startPoint x: 608, startPoint y: 401, endPoint x: 791, endPoint y: 435, distance: 186.1
click at [802, 437] on div "[PERSON_NAME] - 842JY2" at bounding box center [756, 287] width 1512 height 435
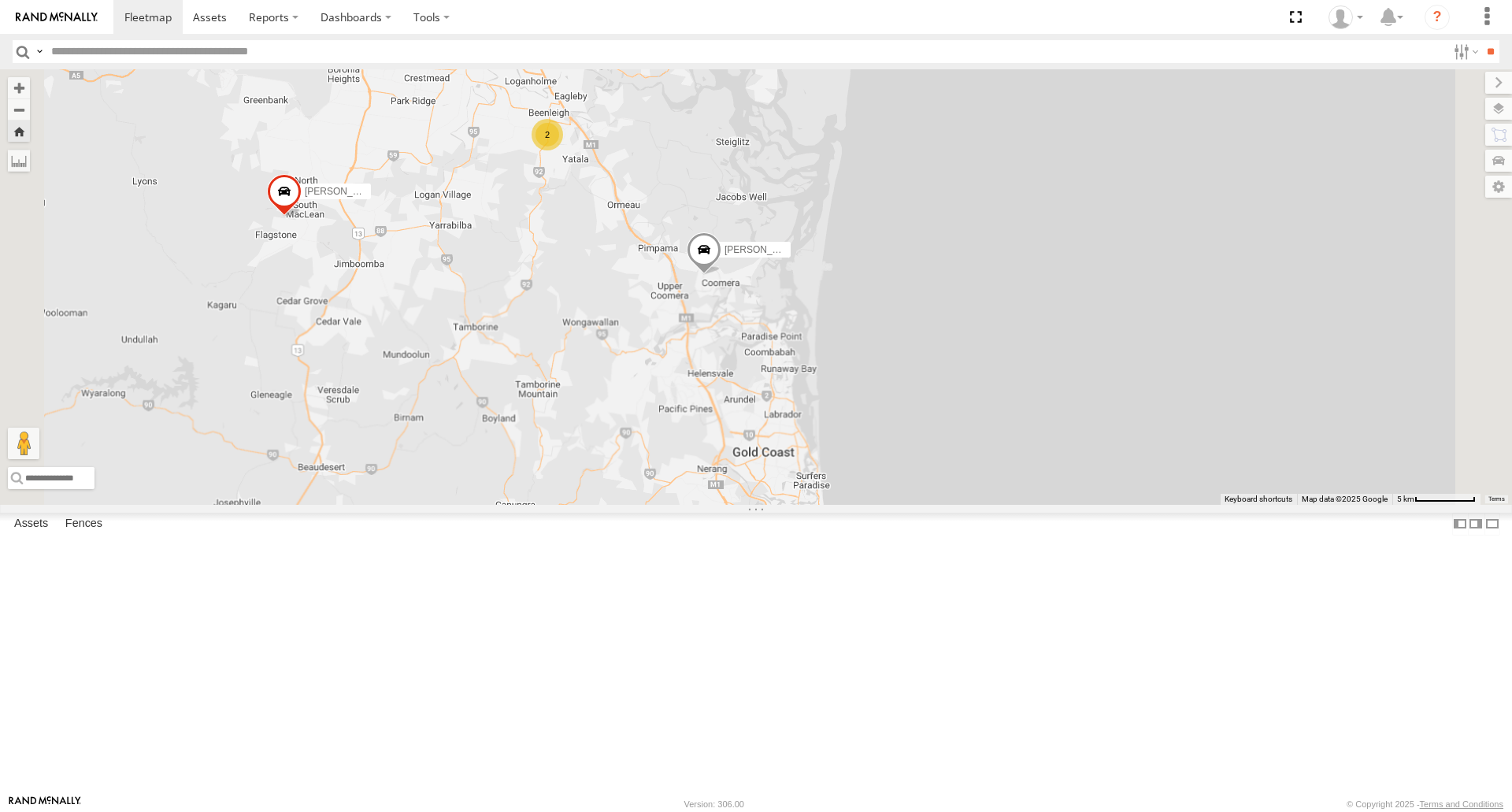
drag, startPoint x: 722, startPoint y: 407, endPoint x: 819, endPoint y: 531, distance: 157.4
click at [820, 504] on div "[PERSON_NAME] - 842JY2 [PERSON_NAME] B - Corolla Hatch 2 Spare - 350FB3 [PERSON…" at bounding box center [756, 287] width 1512 height 435
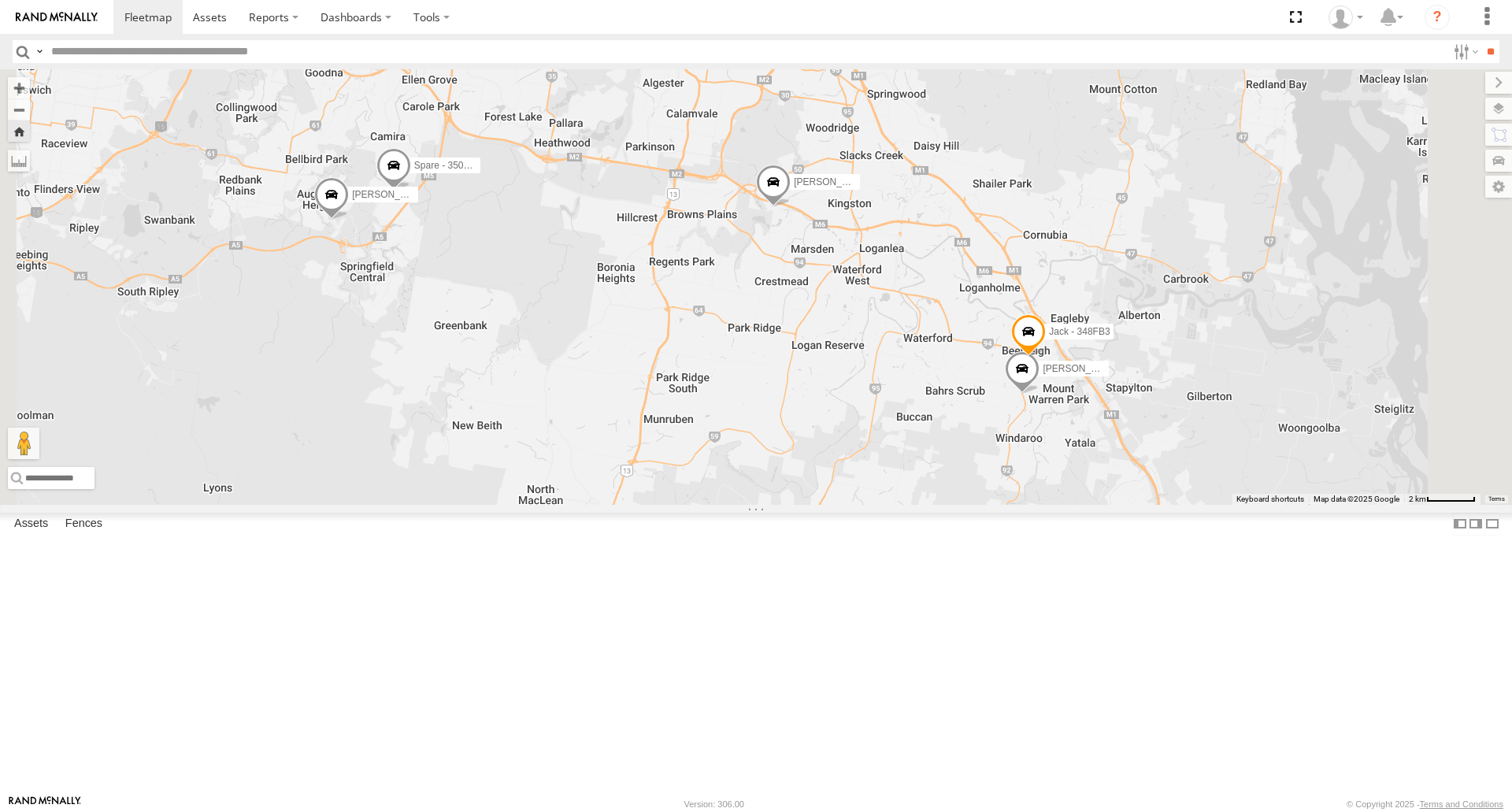
drag, startPoint x: 583, startPoint y: 381, endPoint x: 671, endPoint y: 401, distance: 90.2
click at [671, 401] on div "[PERSON_NAME] - 842JY2 [PERSON_NAME] B - Corolla Hatch Spare - 350FB3 [PERSON_N…" at bounding box center [756, 287] width 1512 height 435
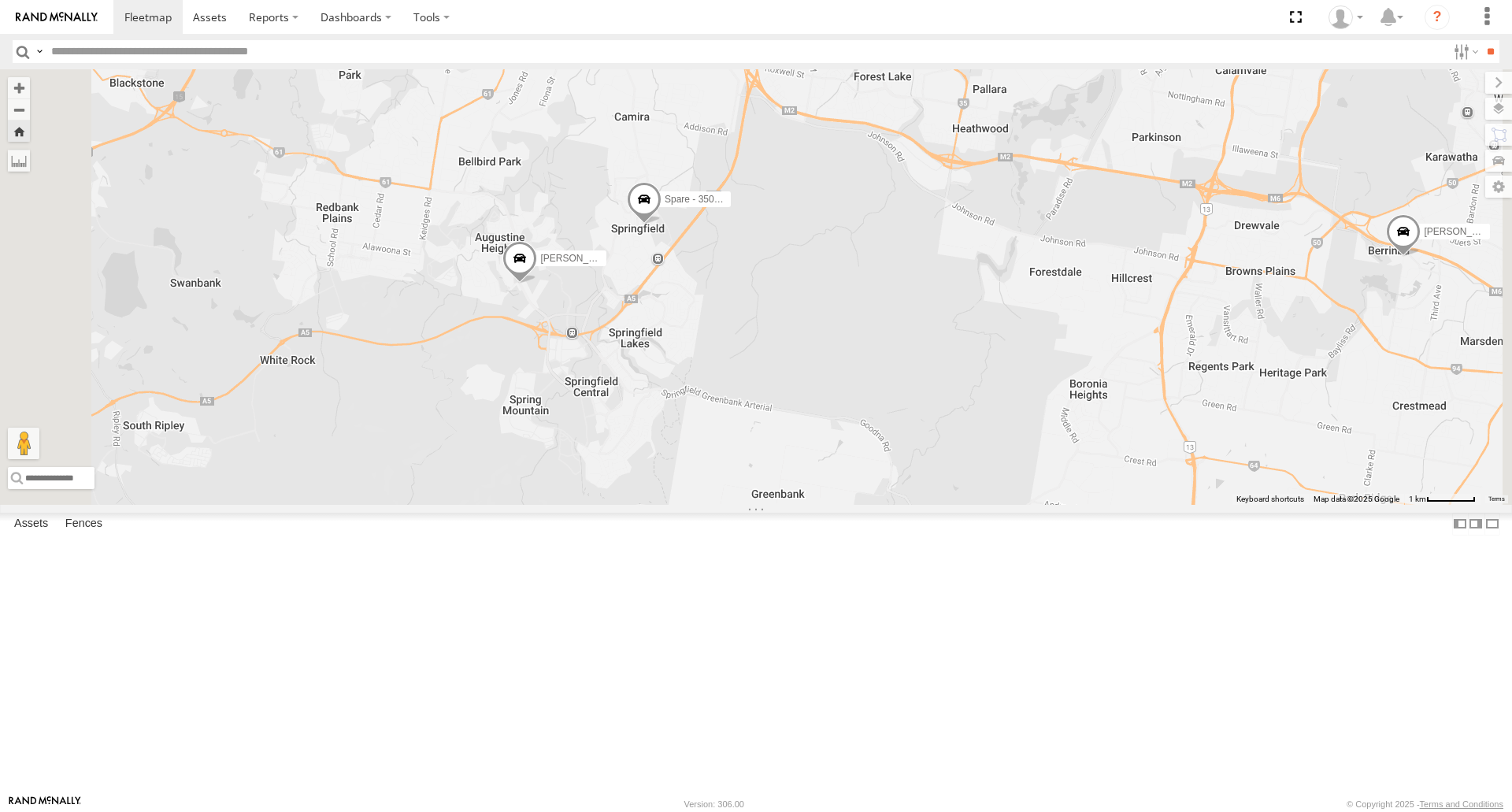
click at [537, 284] on span at bounding box center [520, 262] width 35 height 42
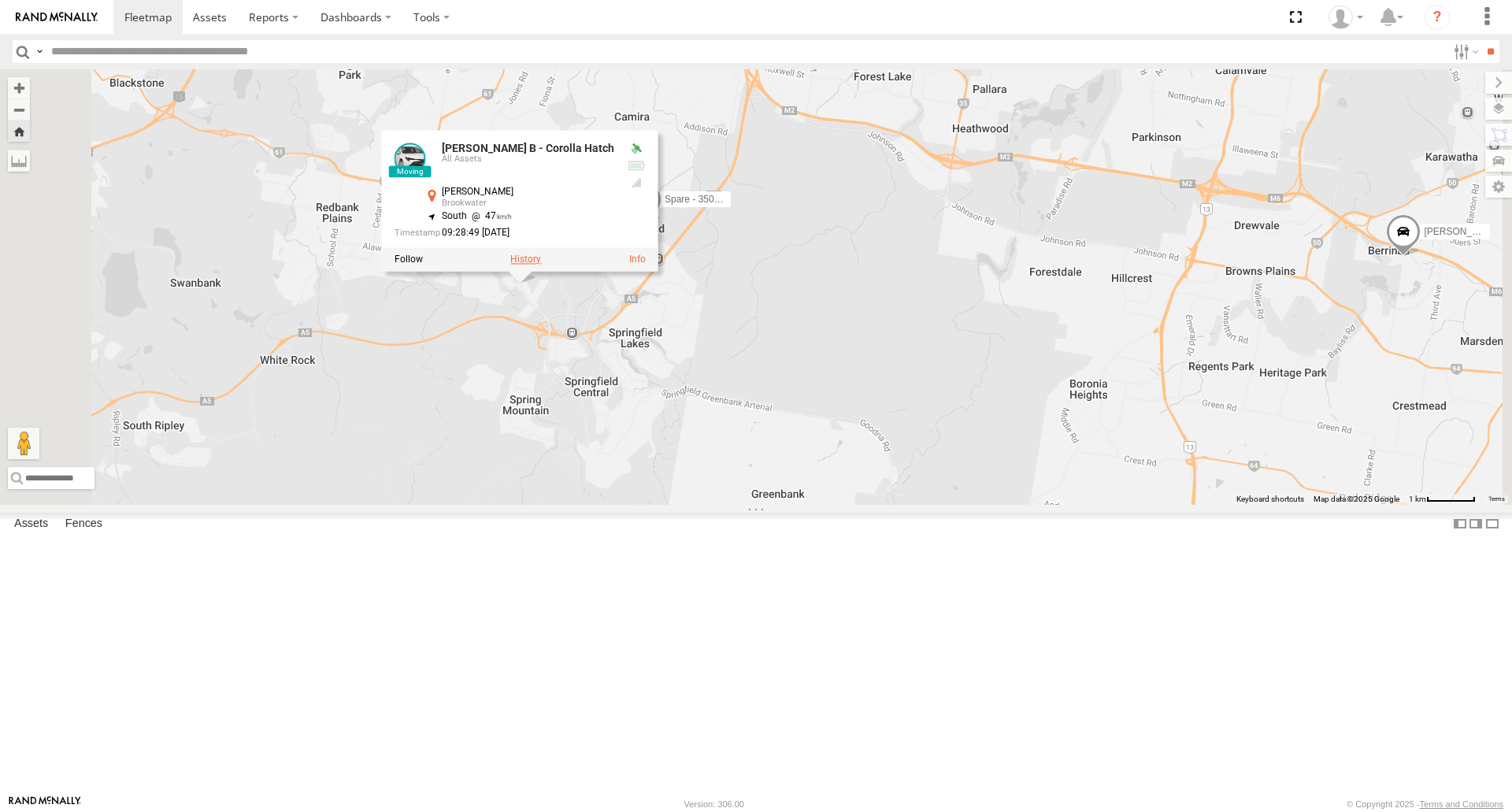
click at [541, 266] on label at bounding box center [525, 260] width 31 height 12
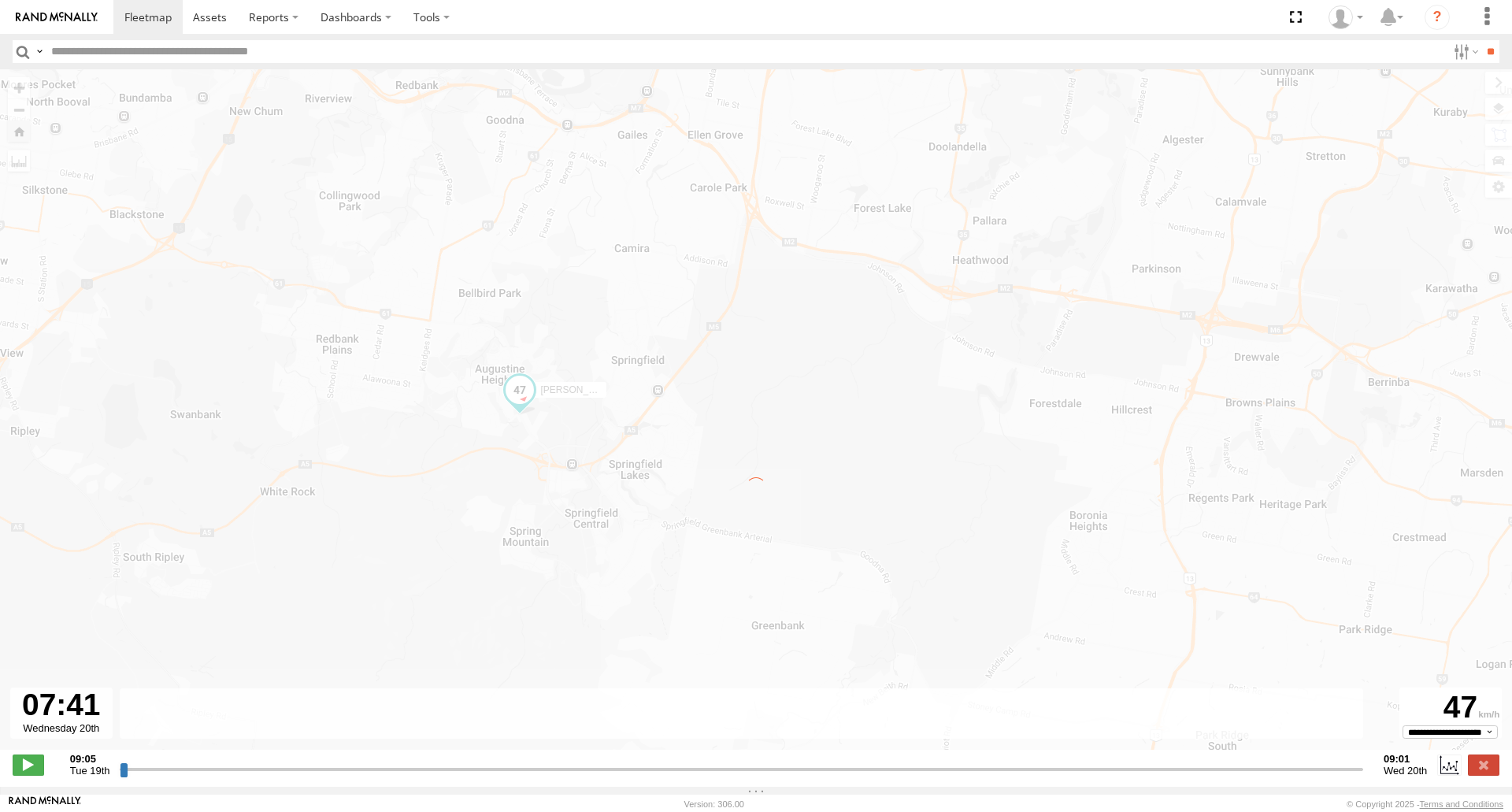
type input "**********"
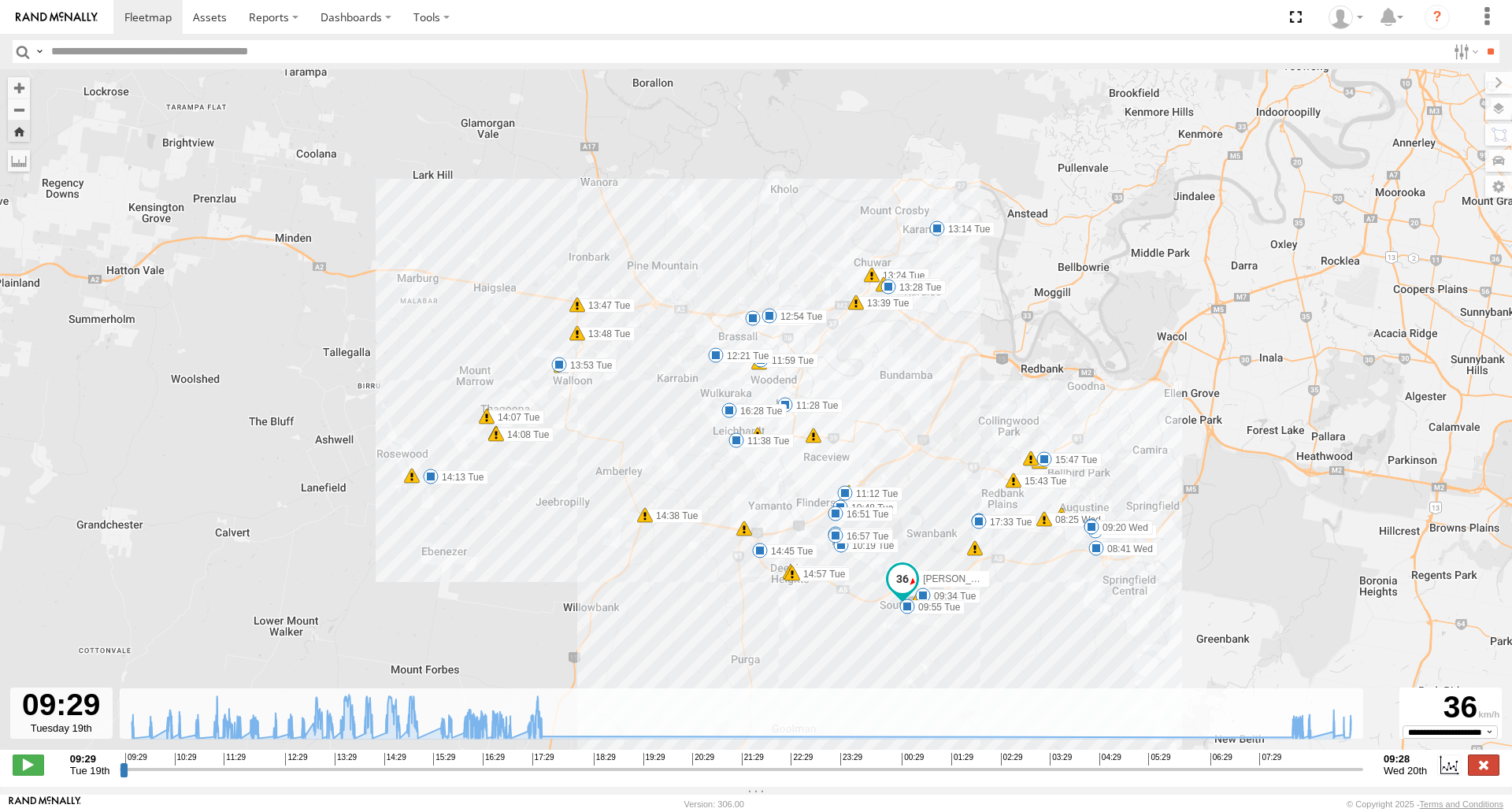
click at [1481, 767] on label at bounding box center [1483, 764] width 32 height 20
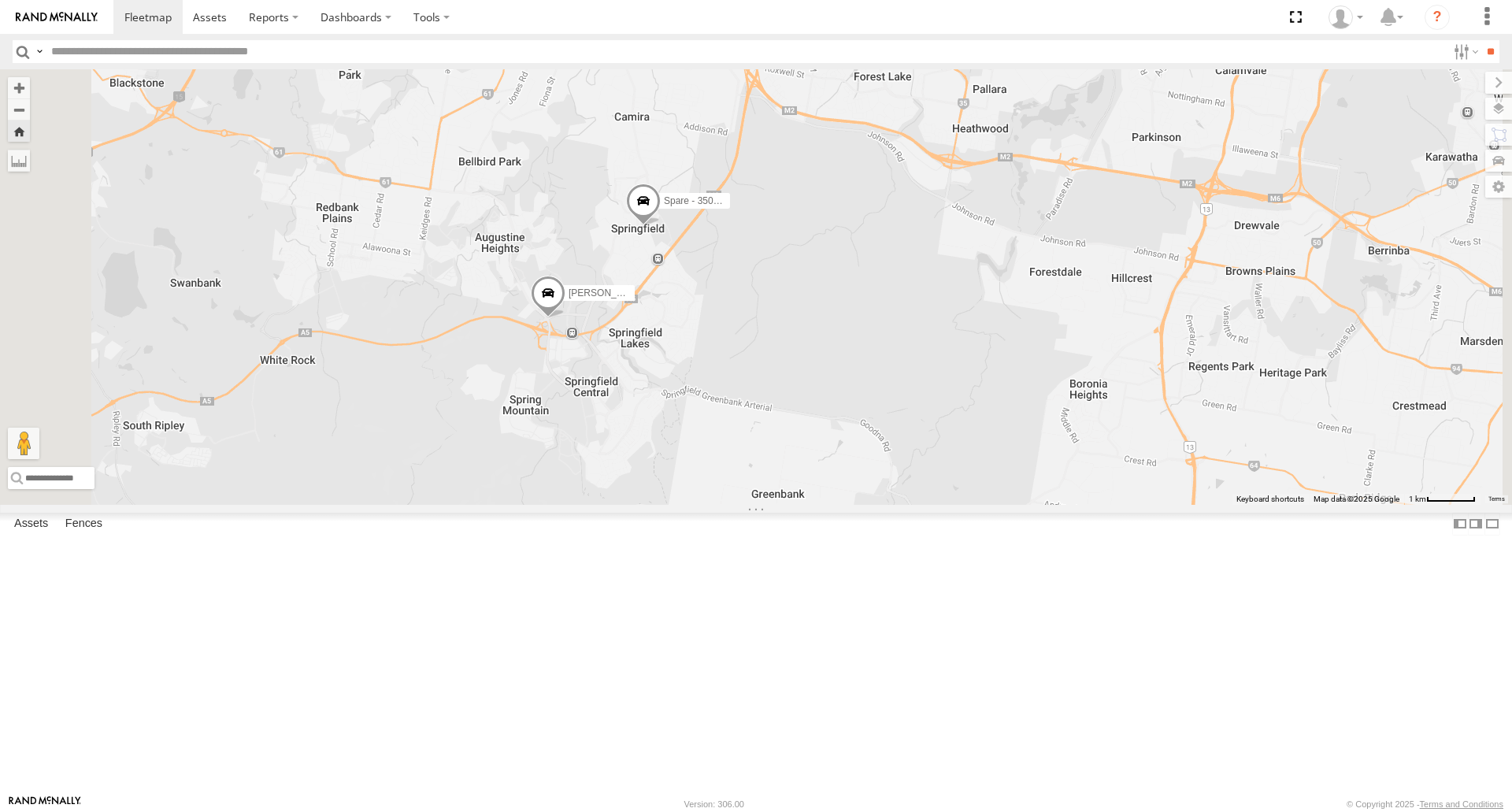
click at [661, 226] on span at bounding box center [643, 204] width 35 height 42
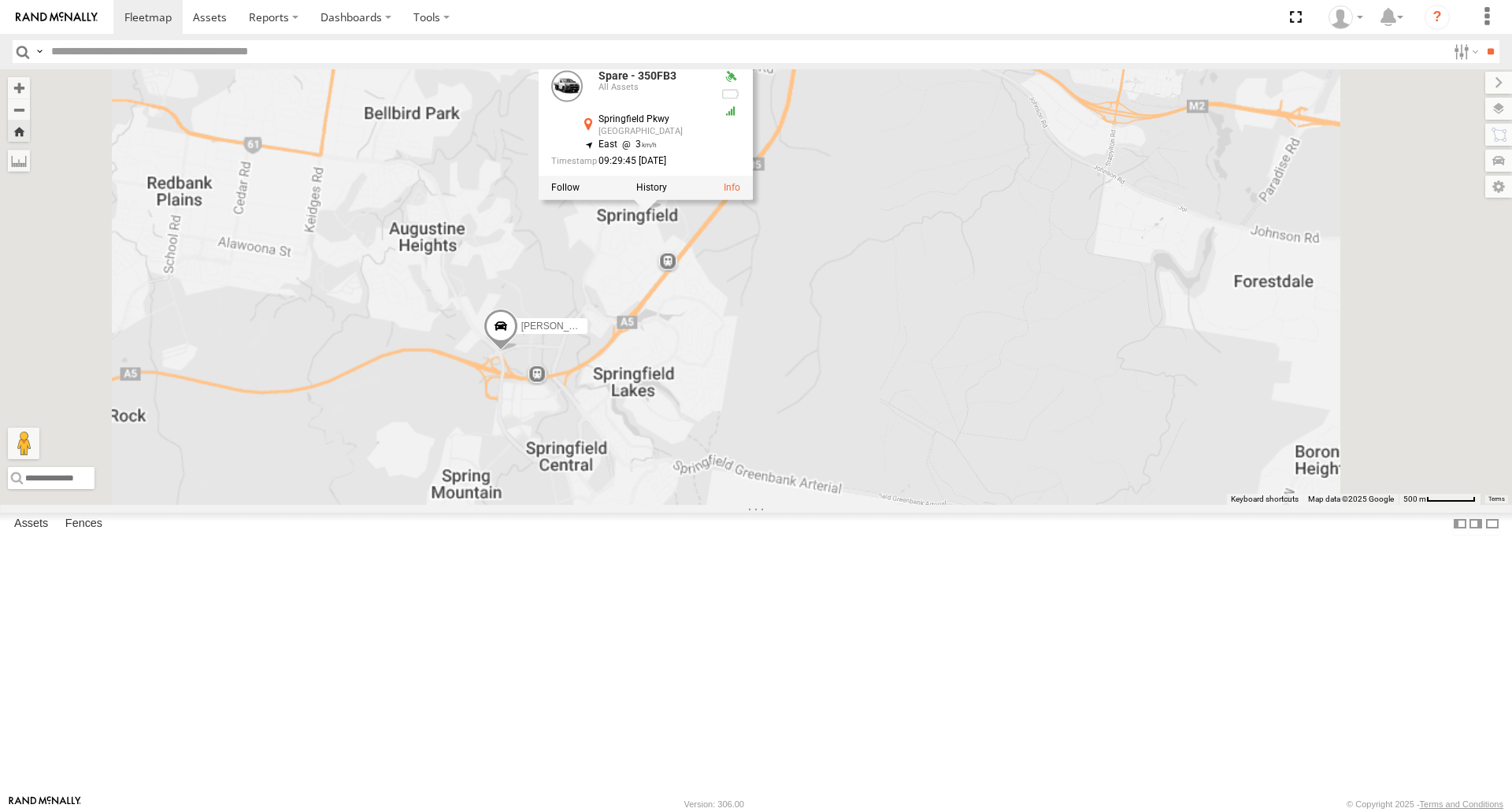
click at [837, 400] on div "[PERSON_NAME] B - Corolla Hatch Spare - 350FB3 Spare - 350FB3 All Assets [GEOGR…" at bounding box center [756, 287] width 1512 height 435
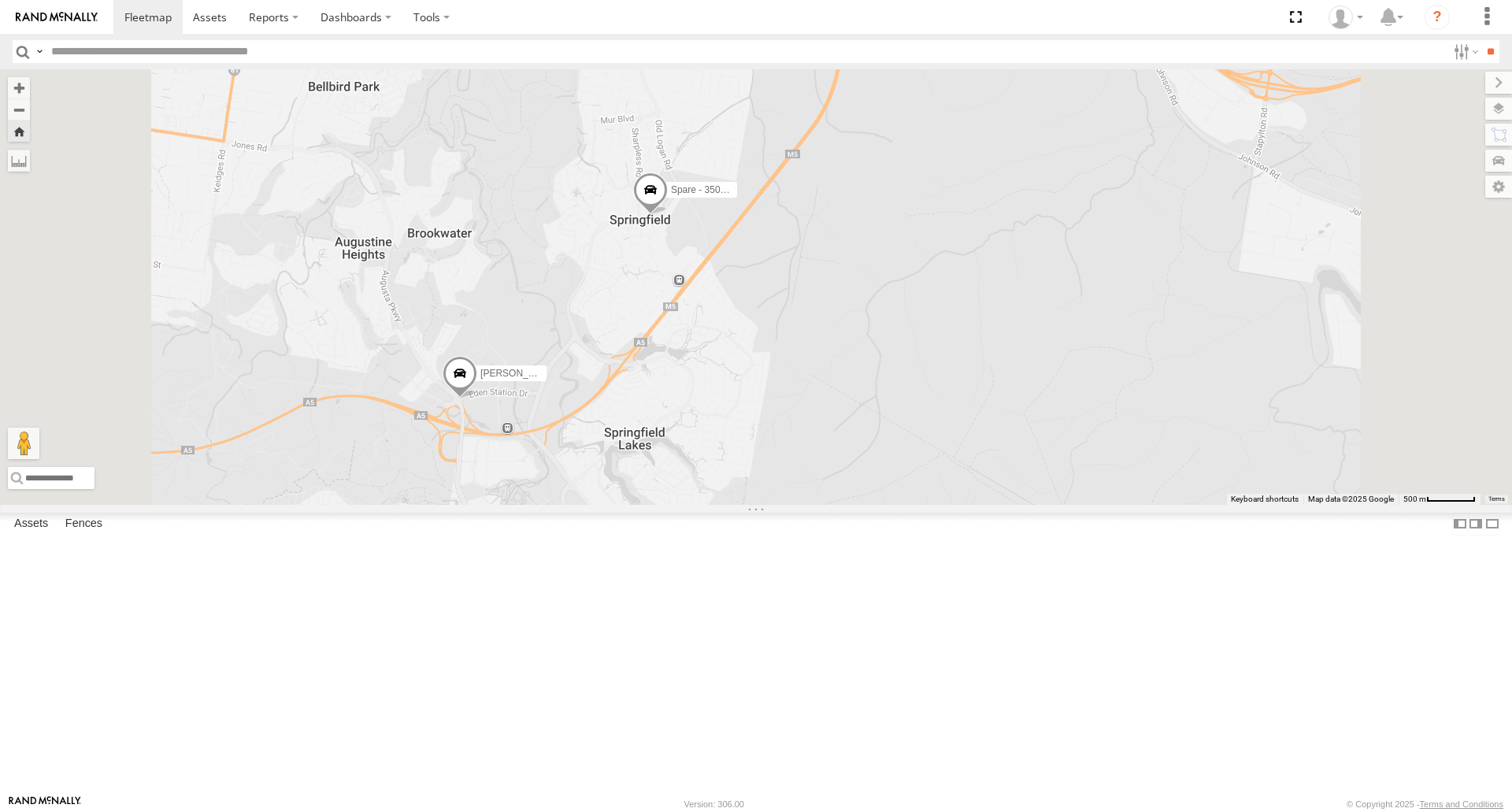
drag, startPoint x: 837, startPoint y: 400, endPoint x: 841, endPoint y: 433, distance: 33.2
click at [841, 433] on div "[PERSON_NAME] B - Corolla Hatch Spare - 350FB3" at bounding box center [756, 287] width 1512 height 435
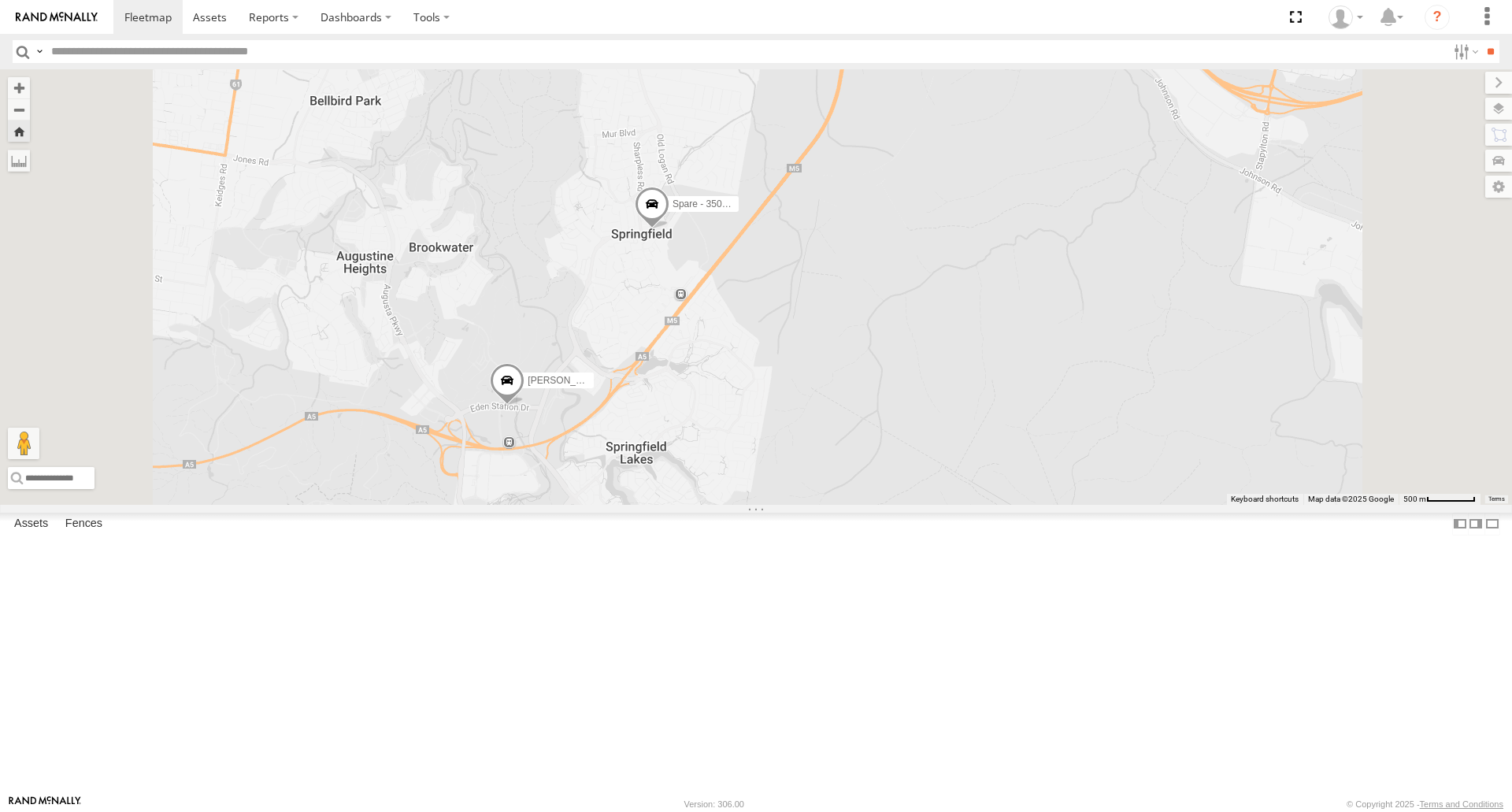
drag, startPoint x: 324, startPoint y: 75, endPoint x: 51, endPoint y: 77, distance: 273.0
click at [0, 0] on div "Asset Current Location" at bounding box center [0, 0] width 0 height 0
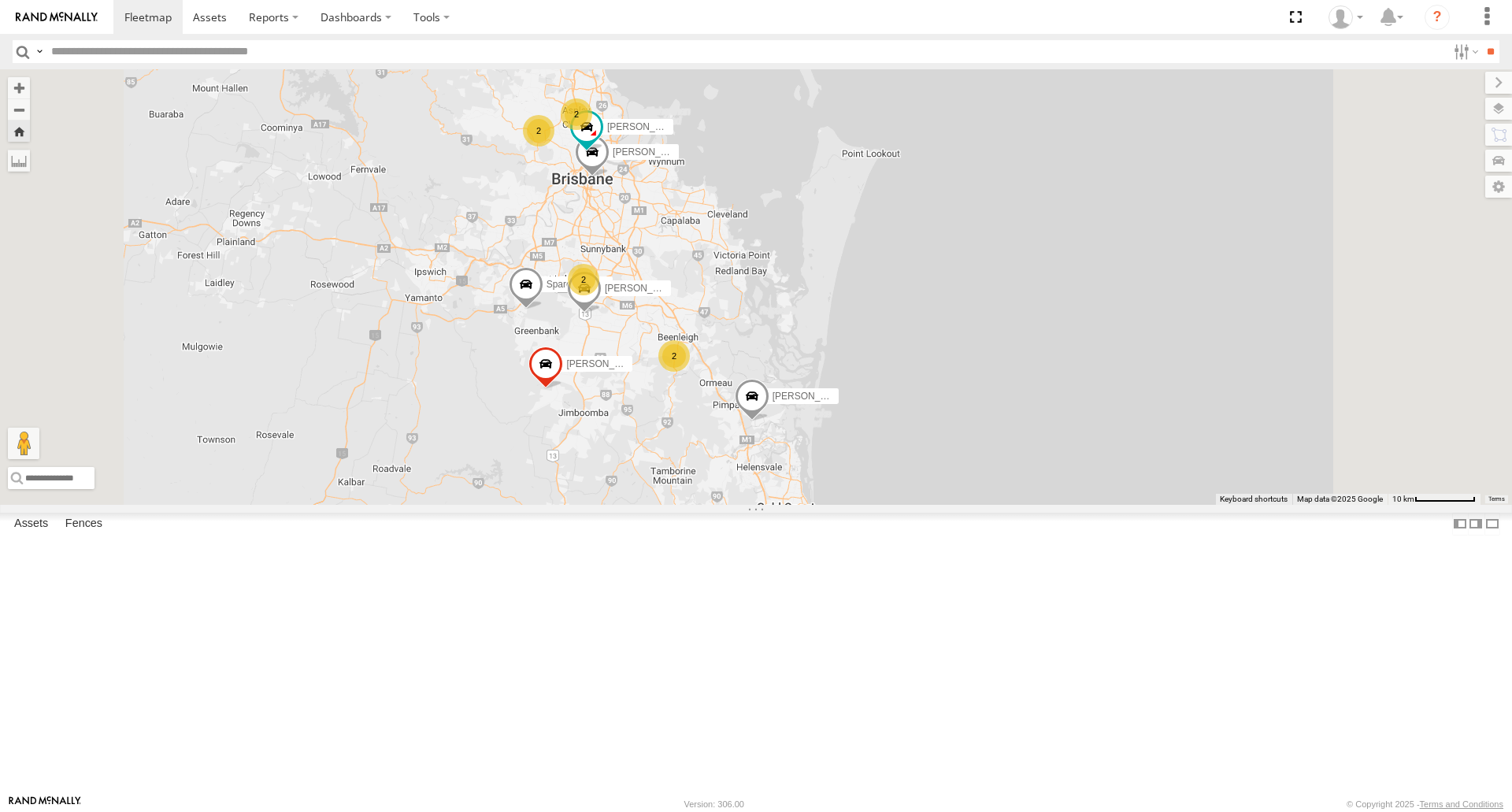
drag, startPoint x: 862, startPoint y: 452, endPoint x: 846, endPoint y: 558, distance: 107.2
click at [846, 504] on div "Spare - 350FB3 [PERSON_NAME] - 571IW2 [PERSON_NAME] B - Corolla Hatch 2 2 2 [PE…" at bounding box center [756, 287] width 1512 height 435
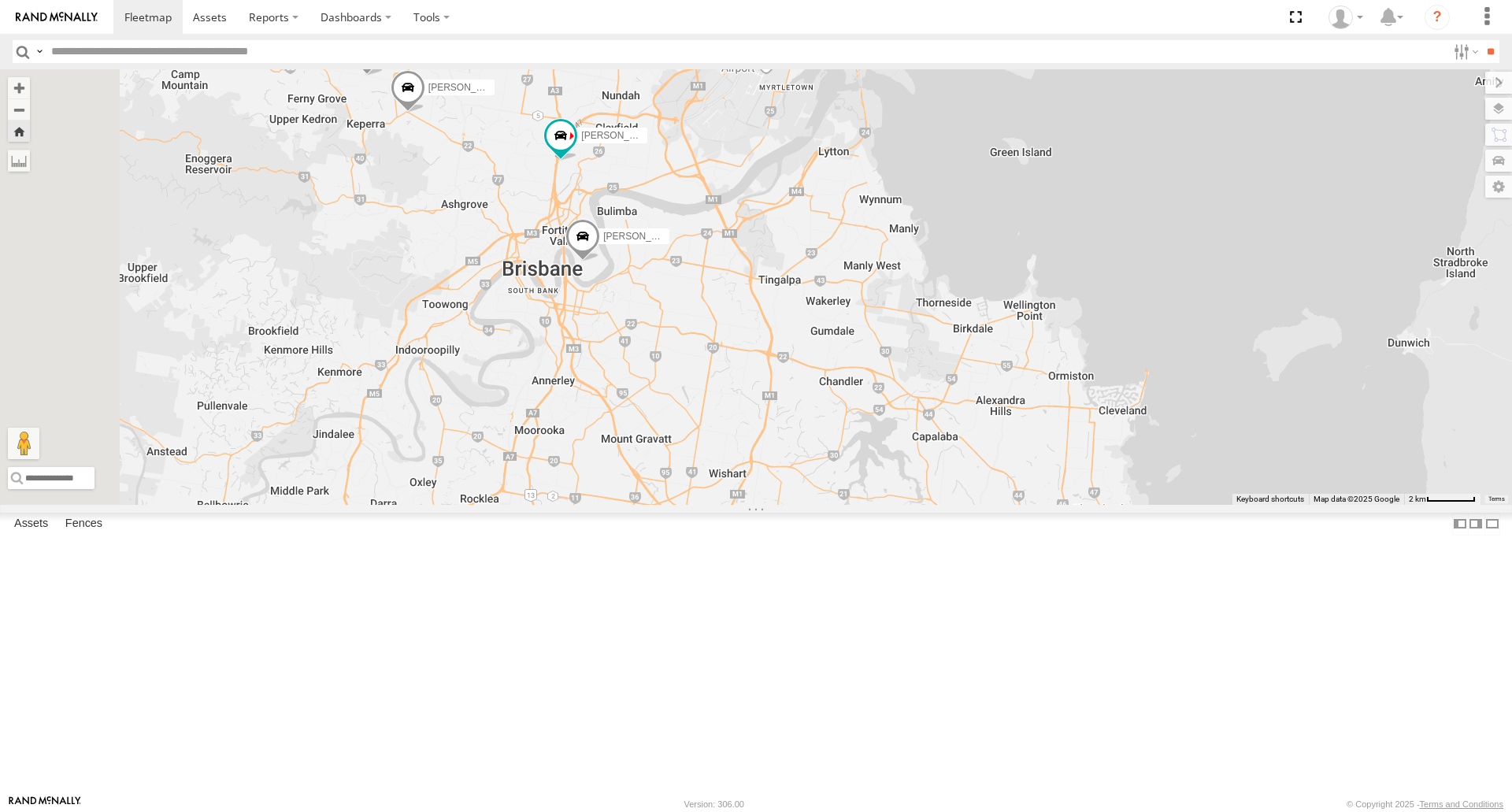
drag, startPoint x: 704, startPoint y: 292, endPoint x: 723, endPoint y: 354, distance: 64.8
click at [723, 354] on div "Spare - 350FB3 [PERSON_NAME] - 571IW2 [PERSON_NAME] - Corolla [PERSON_NAME] - 0…" at bounding box center [756, 287] width 1512 height 435
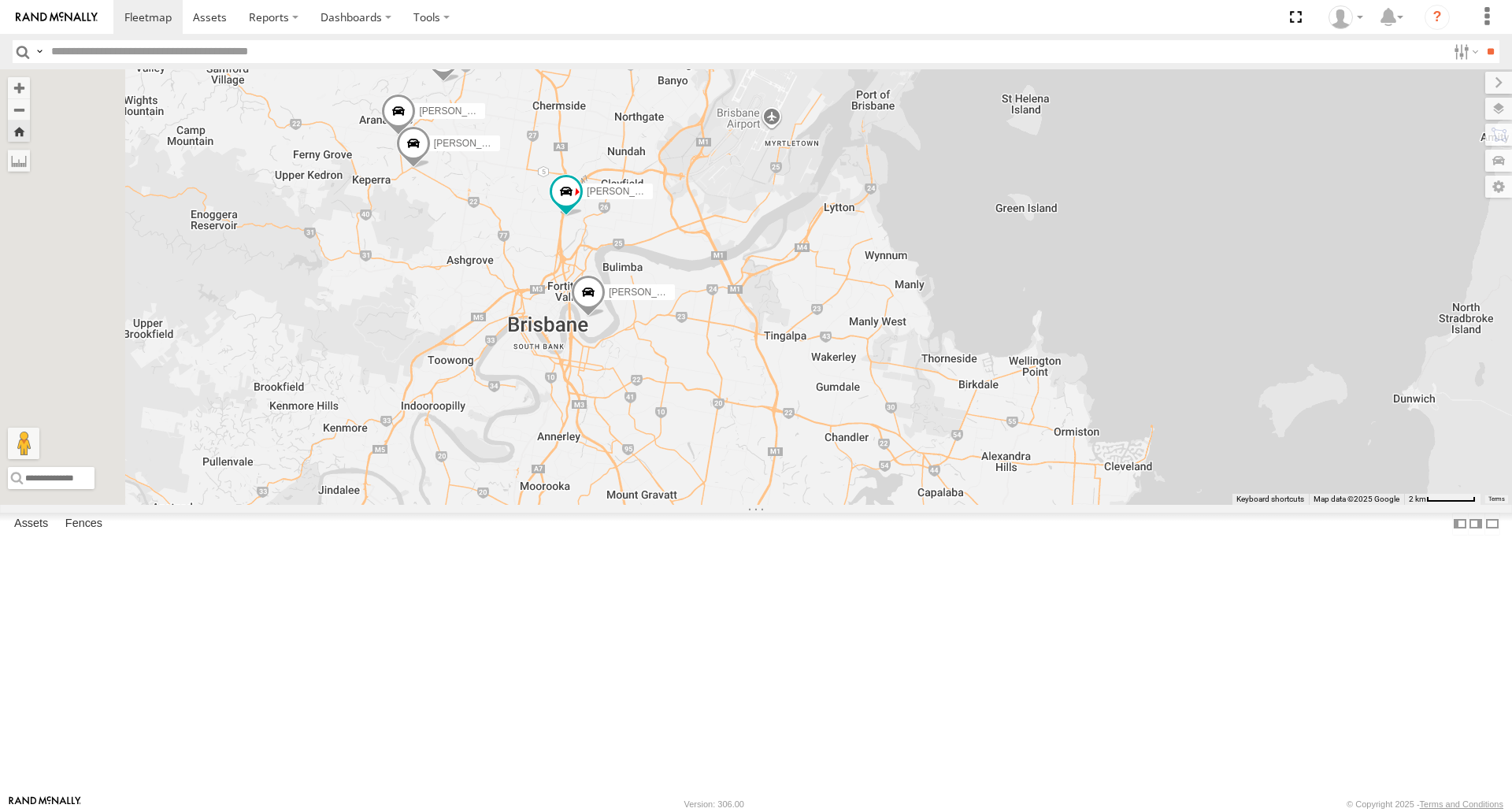
drag, startPoint x: 668, startPoint y: 203, endPoint x: 669, endPoint y: 252, distance: 49.0
click at [669, 252] on div "Spare - 350FB3 [PERSON_NAME] - 571IW2 [PERSON_NAME] - Corolla [PERSON_NAME] - 0…" at bounding box center [756, 287] width 1512 height 435
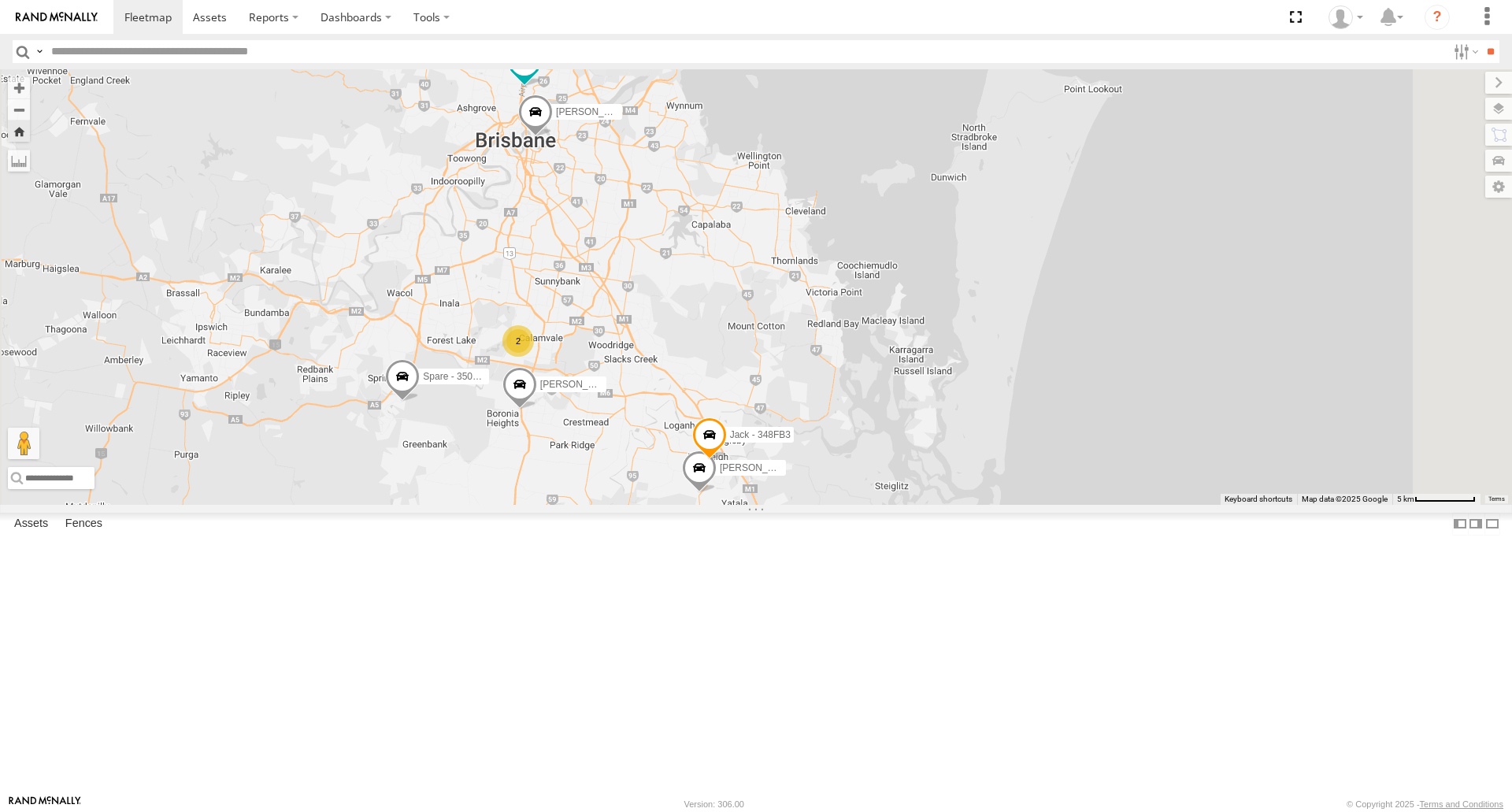
drag, startPoint x: 752, startPoint y: 452, endPoint x: 753, endPoint y: 392, distance: 60.0
click at [753, 392] on div "Spare - 350FB3 [PERSON_NAME] - 571IW2 [PERSON_NAME] B - Corolla [PERSON_NAME] -…" at bounding box center [756, 287] width 1512 height 435
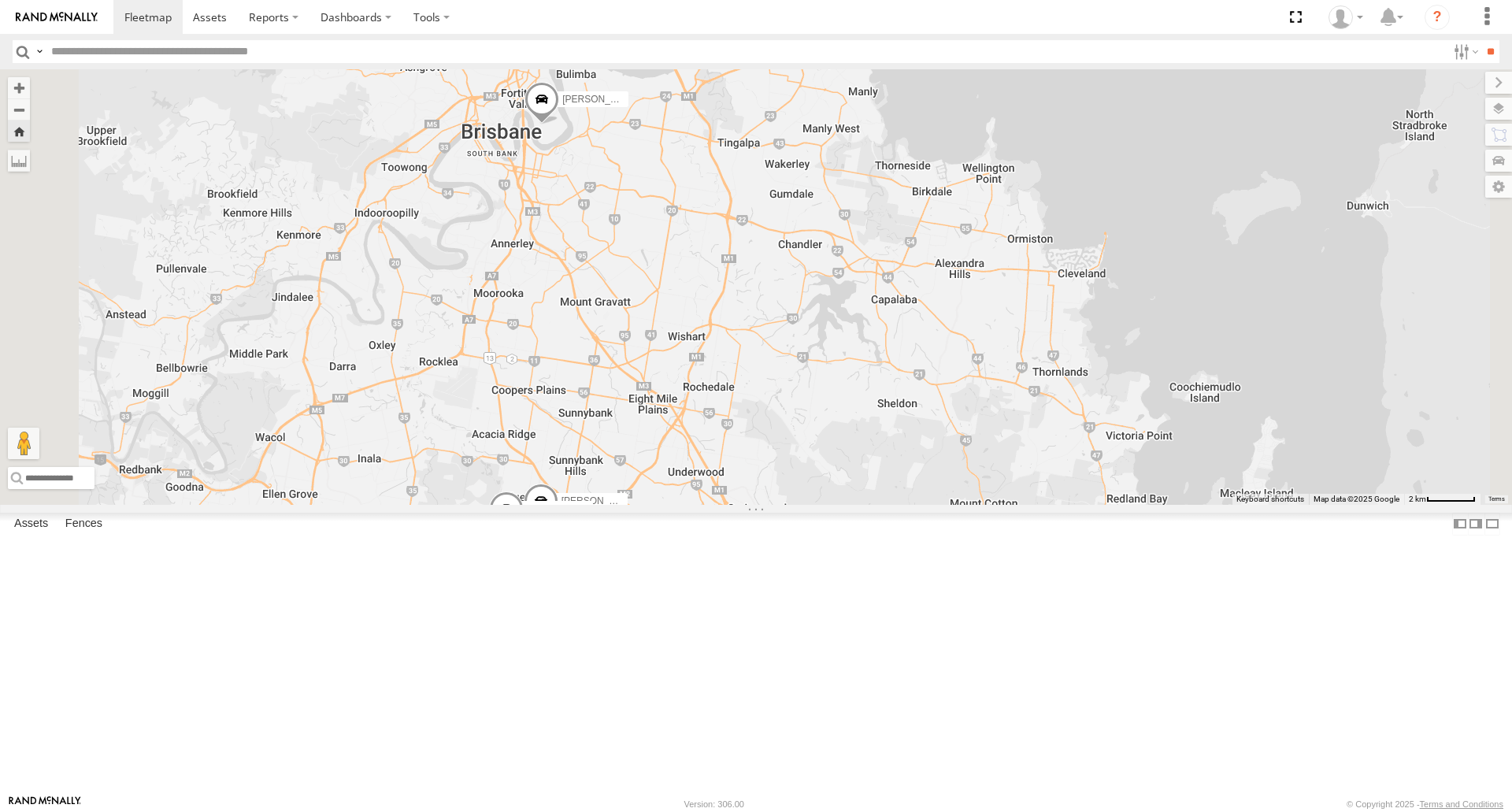
drag, startPoint x: 733, startPoint y: 369, endPoint x: 733, endPoint y: 514, distance: 145.0
click at [735, 504] on div "Spare - 350FB3 [PERSON_NAME] - 571IW2 [PERSON_NAME] B - Corolla [PERSON_NAME] -…" at bounding box center [756, 287] width 1512 height 435
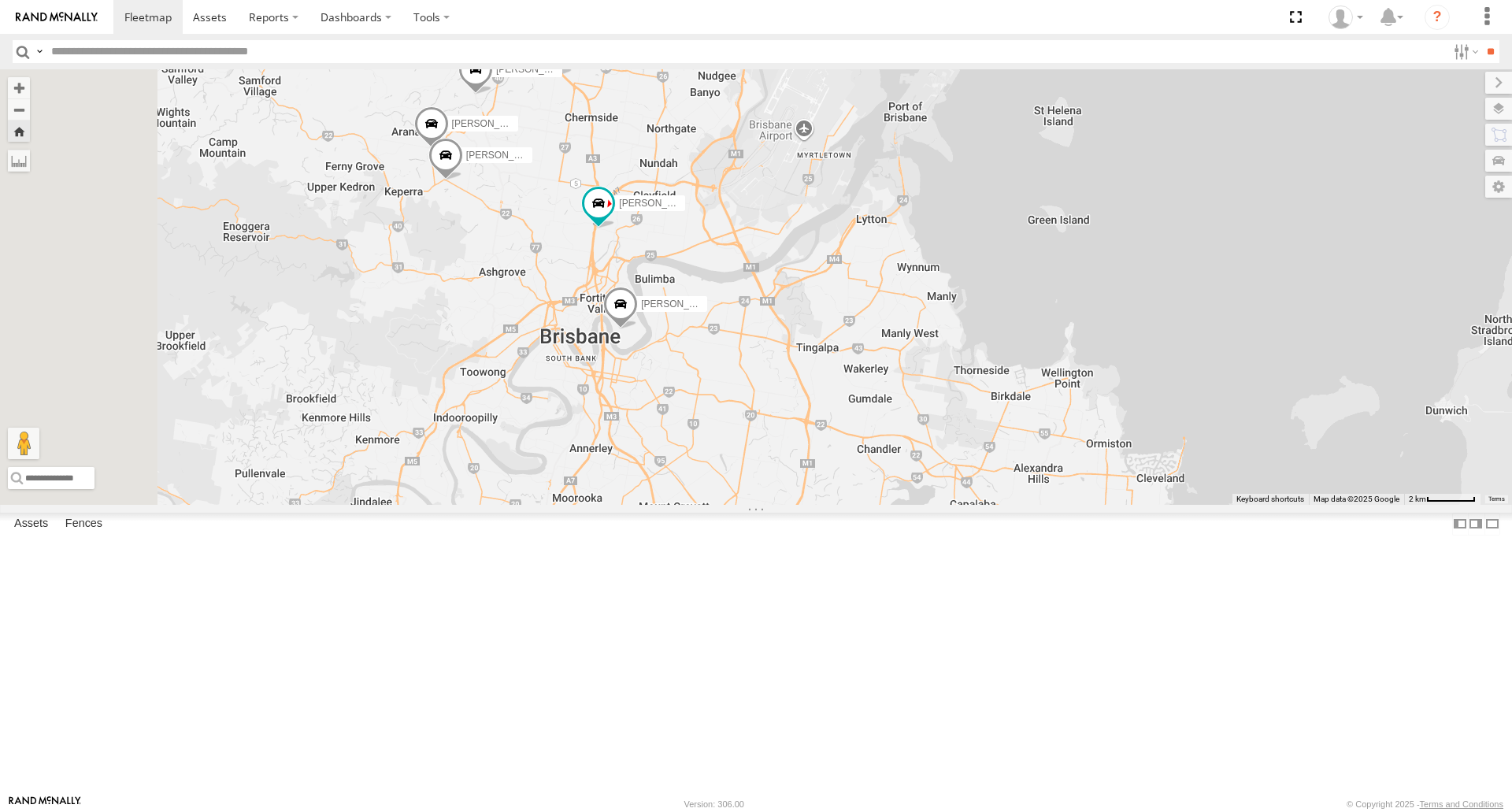
drag, startPoint x: 654, startPoint y: 383, endPoint x: 735, endPoint y: 573, distance: 206.5
click at [735, 504] on div "Spare - 350FB3 [PERSON_NAME] - 571IW2 [PERSON_NAME] - Corolla [PERSON_NAME] - 0…" at bounding box center [756, 287] width 1512 height 435
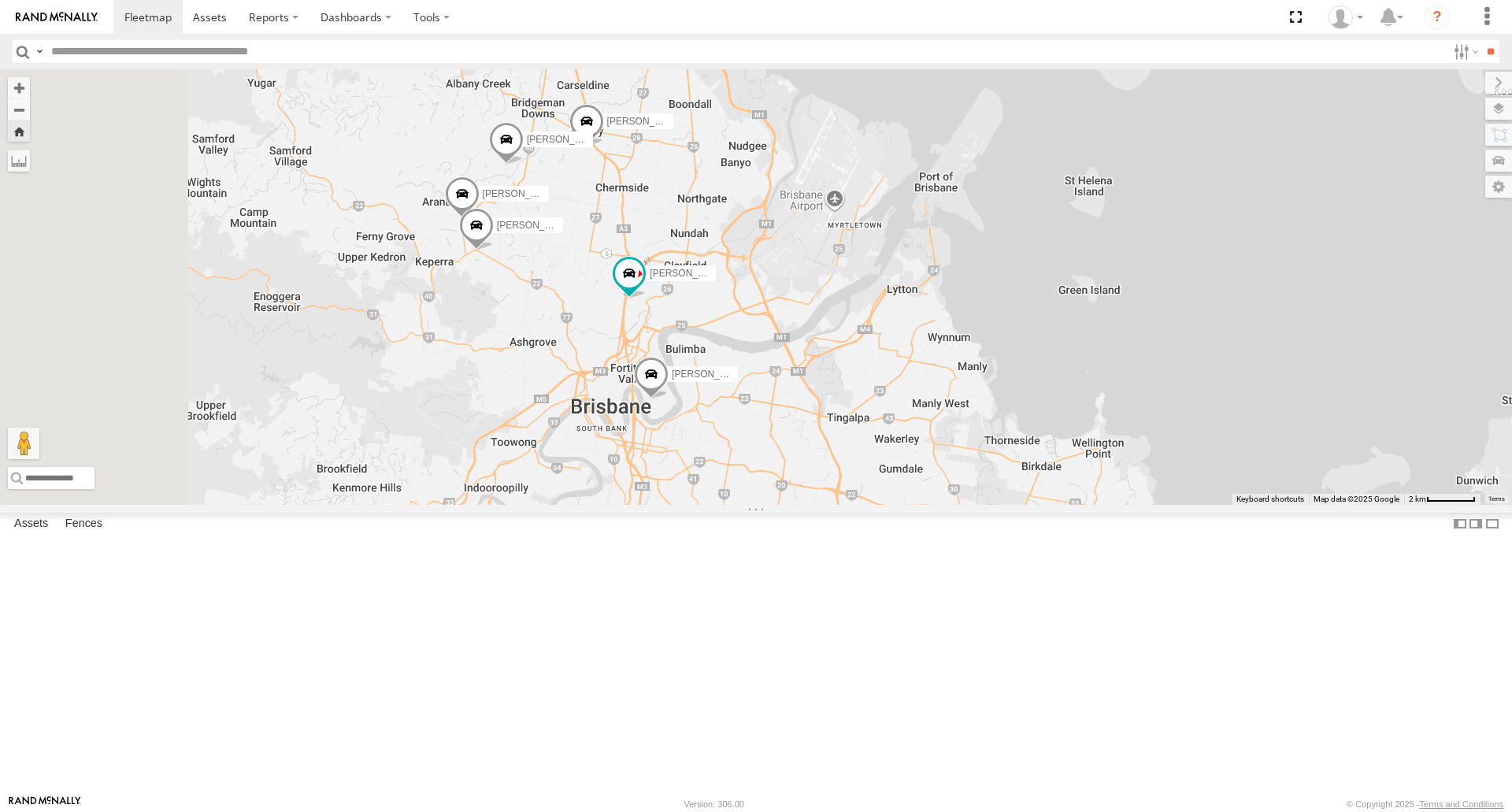
drag, startPoint x: 742, startPoint y: 497, endPoint x: 770, endPoint y: 542, distance: 53.0
click at [770, 504] on div "Spare - 350FB3 [PERSON_NAME] - 571IW2 [PERSON_NAME] - Corolla [PERSON_NAME] - 0…" at bounding box center [756, 287] width 1512 height 435
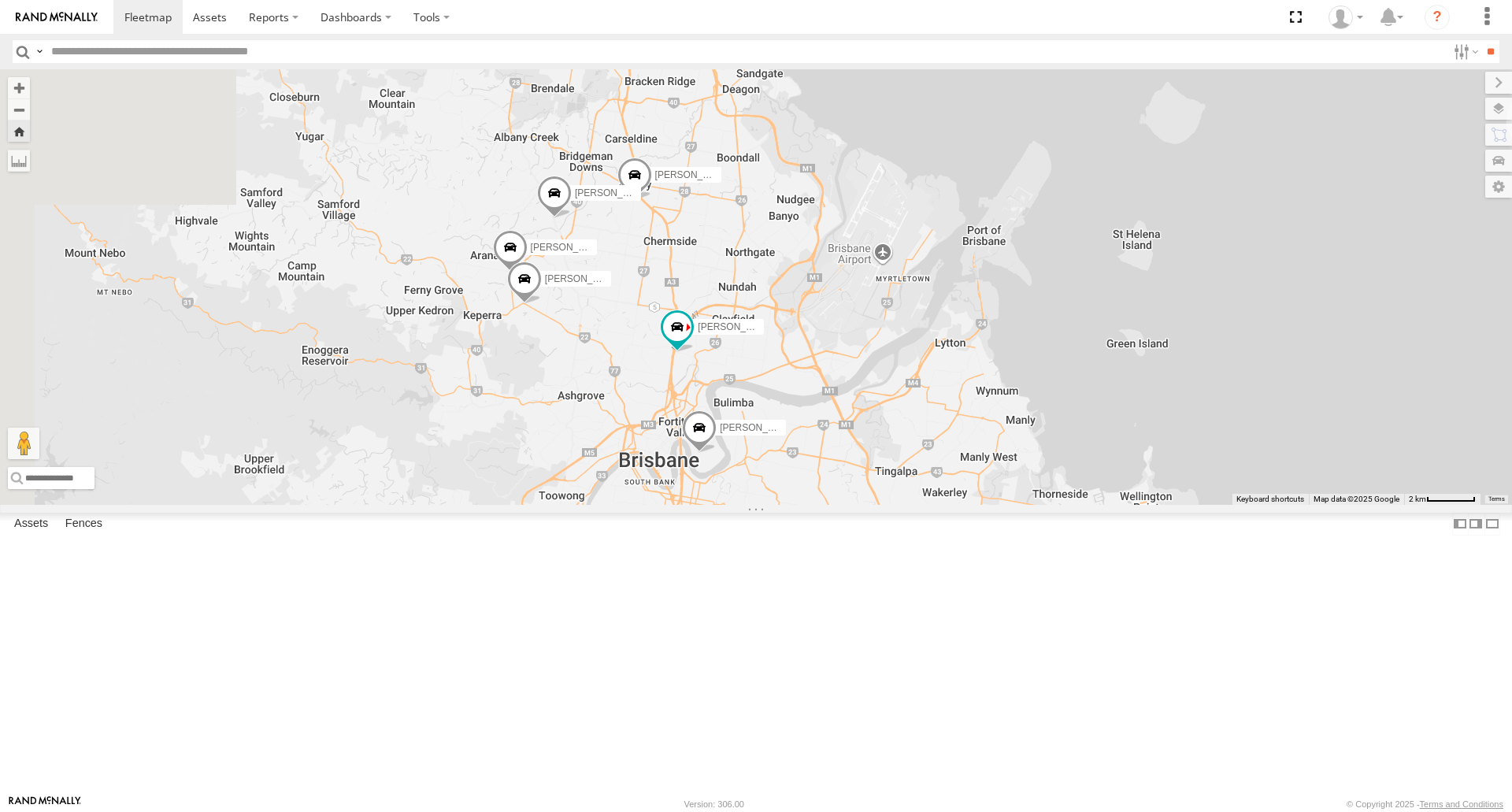
drag, startPoint x: 697, startPoint y: 429, endPoint x: 709, endPoint y: 438, distance: 15.0
click at [709, 438] on div "Spare - 350FB3 [PERSON_NAME] - 571IW2 [PERSON_NAME] - Corolla [PERSON_NAME] - 0…" at bounding box center [756, 287] width 1512 height 435
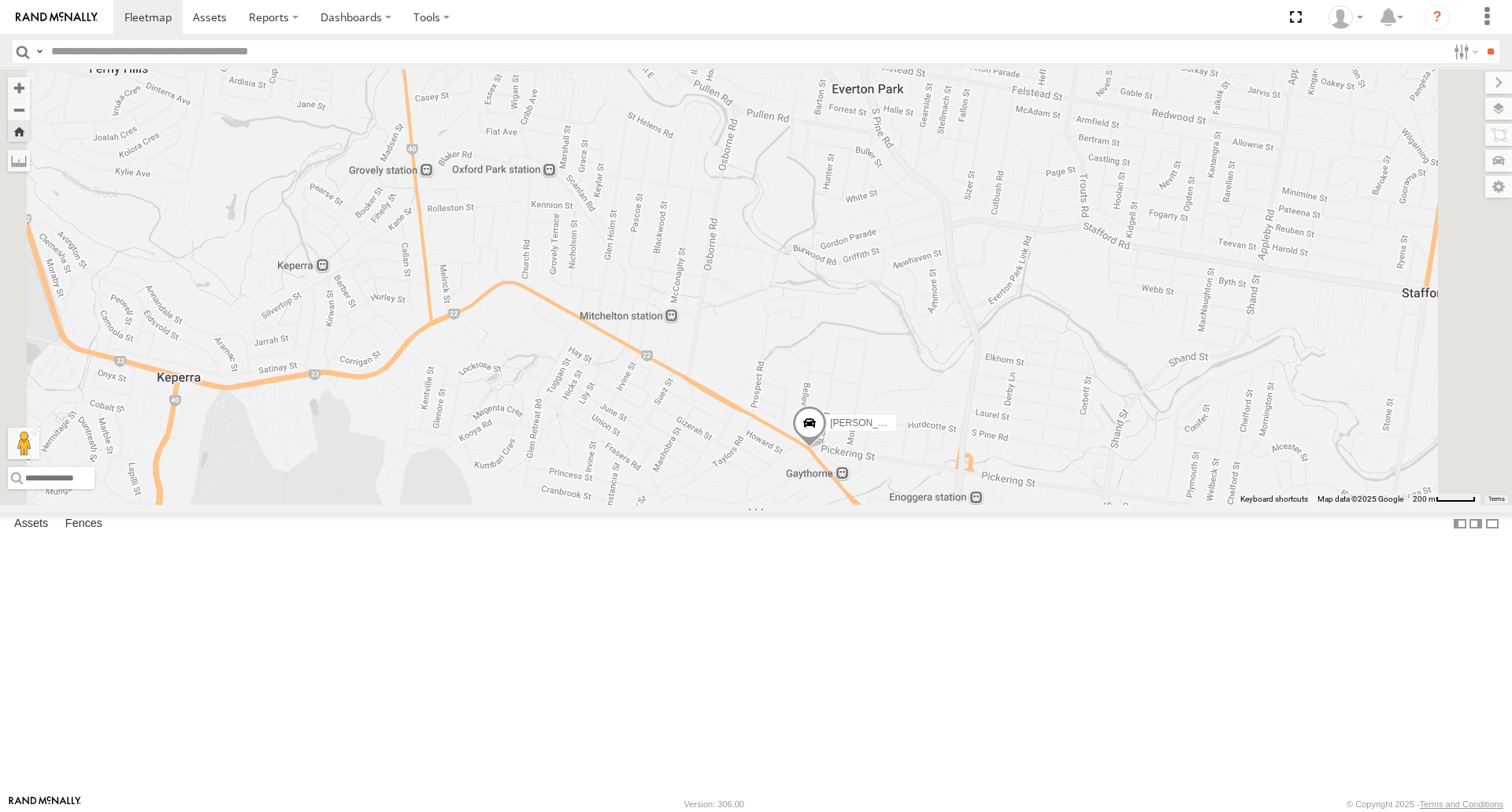
drag, startPoint x: 912, startPoint y: 455, endPoint x: 842, endPoint y: 398, distance: 90.3
click at [846, 408] on div "Spare - 350FB3 [PERSON_NAME] - 571IW2 [PERSON_NAME] - Corolla [PERSON_NAME] - 0…" at bounding box center [756, 287] width 1512 height 435
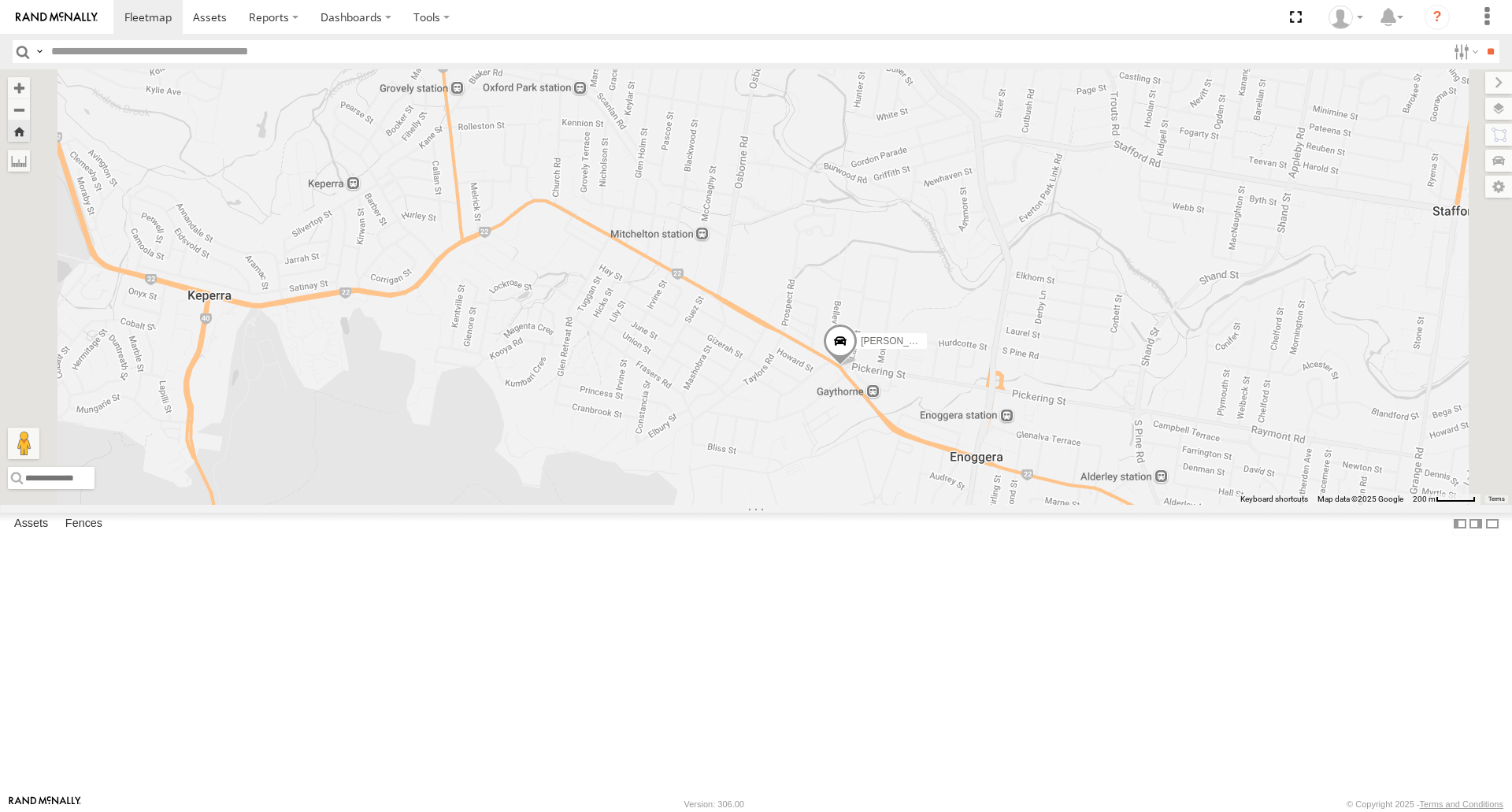
drag, startPoint x: 901, startPoint y: 467, endPoint x: 977, endPoint y: 422, distance: 88.3
click at [977, 422] on div "Spare - 350FB3 [PERSON_NAME] - 571IW2 [PERSON_NAME] - Corolla [PERSON_NAME] - 0…" at bounding box center [756, 287] width 1512 height 435
